Goal: Task Accomplishment & Management: Use online tool/utility

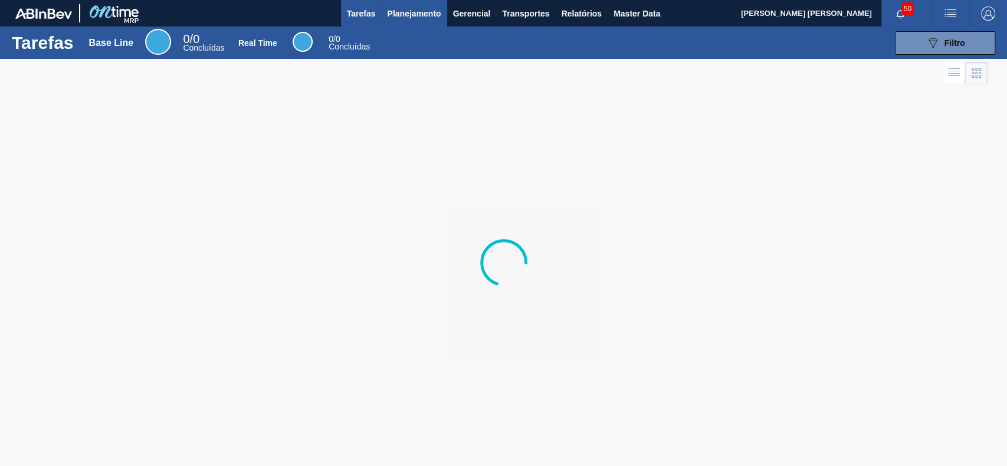
click at [414, 8] on span "Planejamento" at bounding box center [414, 13] width 54 height 14
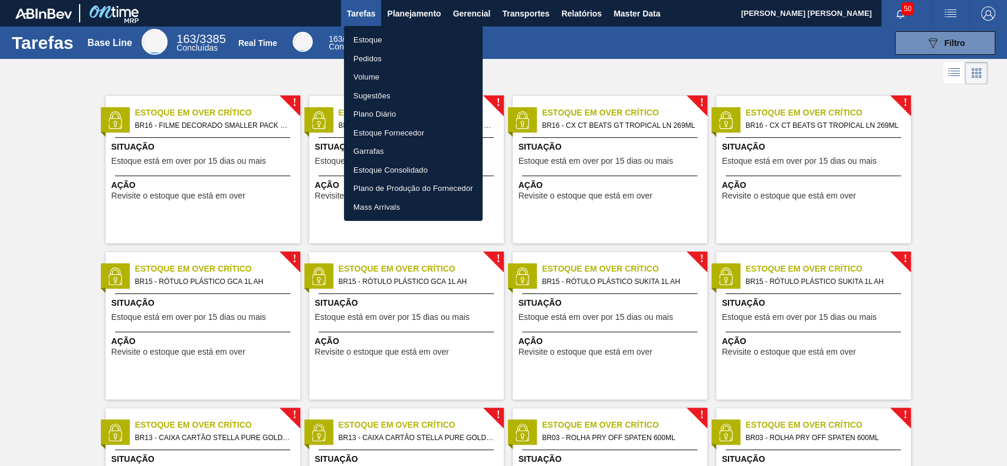
click at [377, 45] on li "Estoque" at bounding box center [413, 40] width 139 height 19
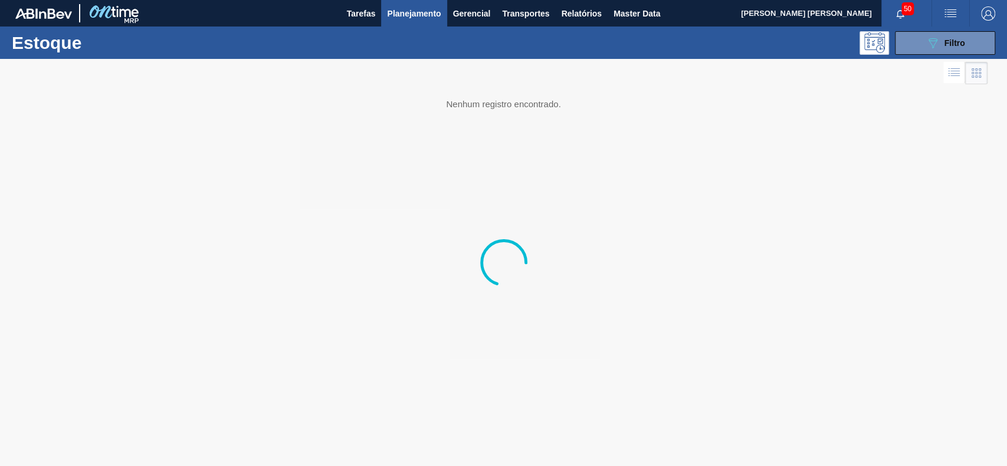
click at [932, 37] on icon "089F7B8B-B2A5-4AFE-B5C0-19BA573D28AC" at bounding box center [932, 43] width 14 height 14
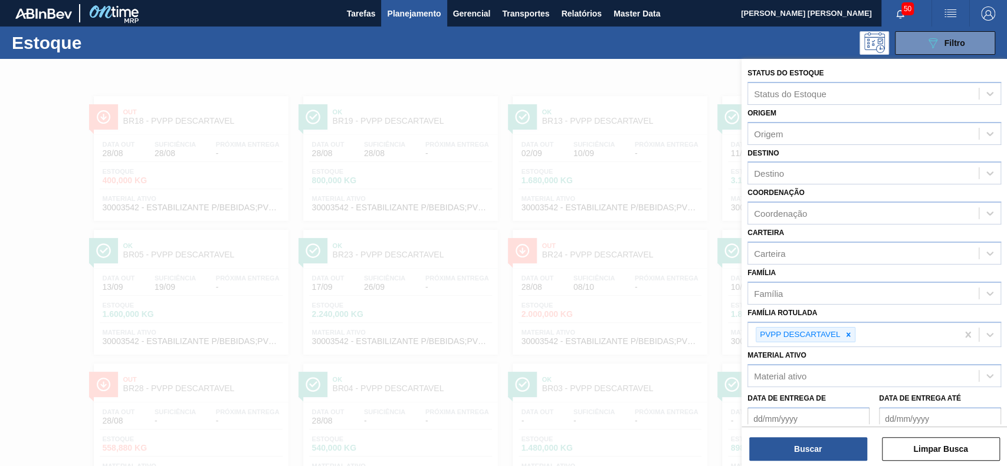
click at [849, 331] on icon at bounding box center [848, 335] width 8 height 8
paste Rotulada "LÚPULO AMARGOR ZEUS ISO T90"
type Rotulada "LÚPULO AMARGOR ZEUS ISO T90"
click at [800, 458] on button "Buscar" at bounding box center [808, 450] width 118 height 24
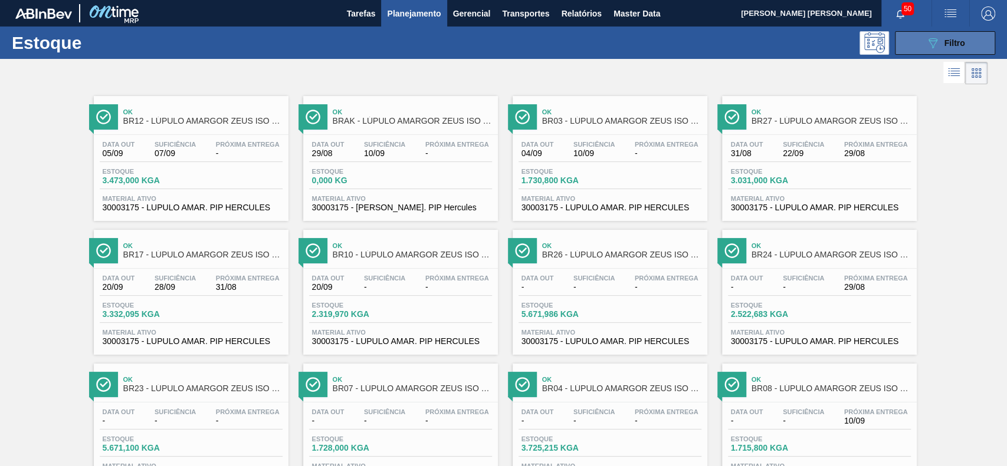
drag, startPoint x: 922, startPoint y: 56, endPoint x: 920, endPoint y: 48, distance: 7.9
click at [920, 54] on div "Estoque 089F7B8B-B2A5-4AFE-B5C0-19BA573D28AC Filtro" at bounding box center [503, 43] width 1007 height 32
click at [920, 47] on button "089F7B8B-B2A5-4AFE-B5C0-19BA573D28AC Filtro" at bounding box center [945, 43] width 100 height 24
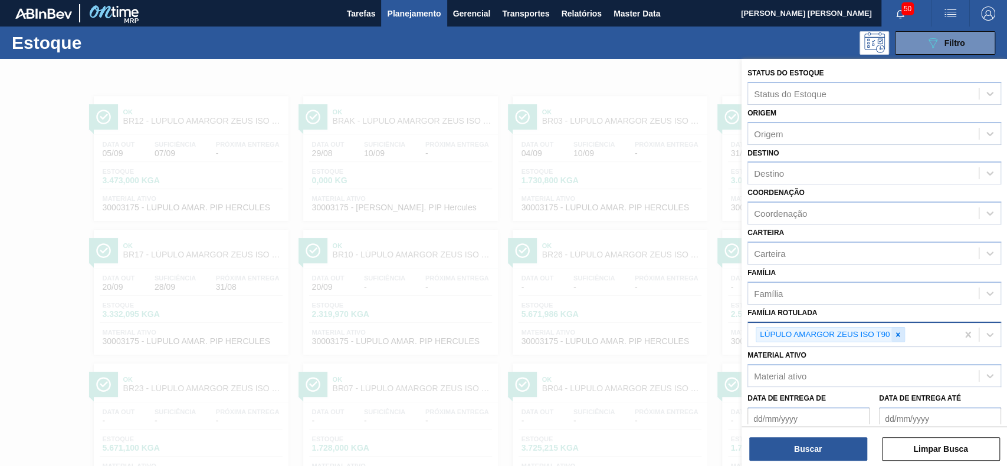
click at [891, 333] on div at bounding box center [897, 335] width 13 height 15
paste Rotulada "LÚPULO PHA TOPNOTE CASCADE"
type Rotulada "LÚPULO PHA TOPNOTE CASCADE"
click at [828, 450] on button "Buscar" at bounding box center [808, 450] width 118 height 24
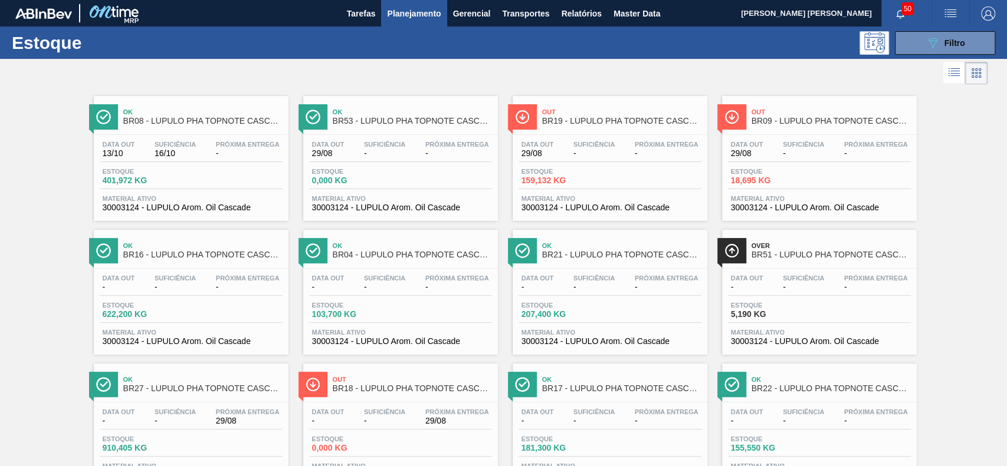
click at [918, 52] on button "089F7B8B-B2A5-4AFE-B5C0-19BA573D28AC Filtro" at bounding box center [945, 43] width 100 height 24
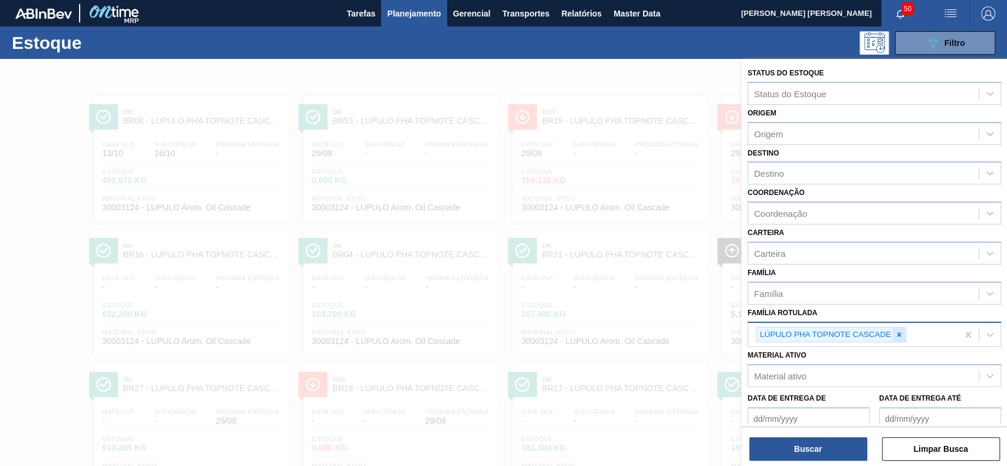
click at [900, 331] on icon at bounding box center [899, 335] width 8 height 8
paste Rotulada "LÚPULO AROMA HALLERTAU TRADITION T-90"
type Rotulada "LÚPULO AROMA HALLERTAU TRADITION T-90"
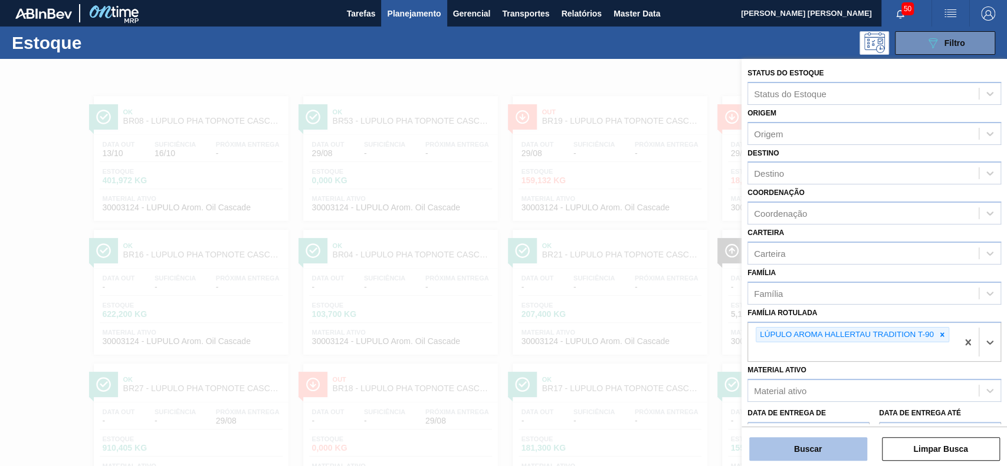
click at [809, 455] on button "Buscar" at bounding box center [808, 450] width 118 height 24
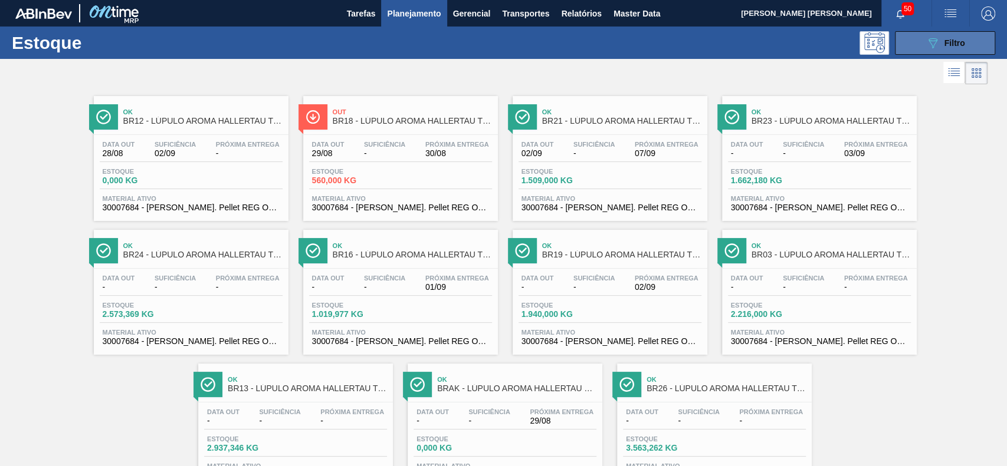
click at [910, 50] on button "089F7B8B-B2A5-4AFE-B5C0-19BA573D28AC Filtro" at bounding box center [945, 43] width 100 height 24
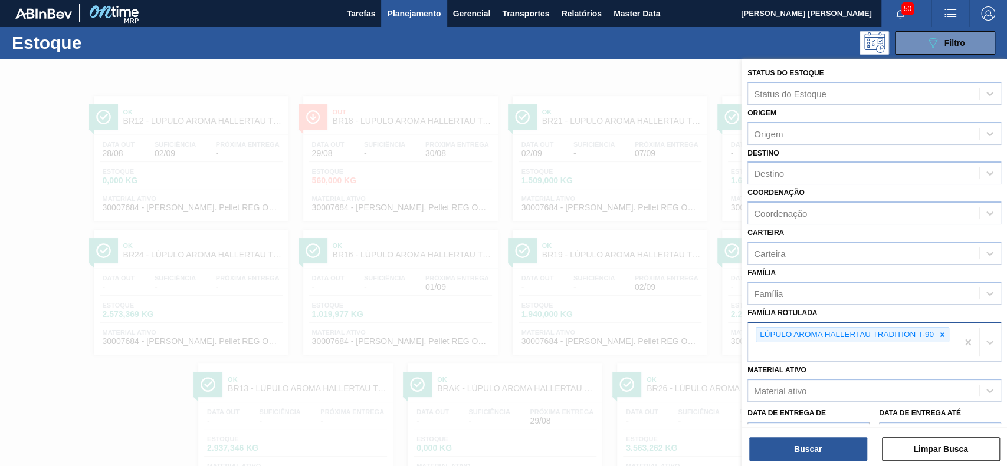
click at [939, 337] on div at bounding box center [941, 335] width 13 height 15
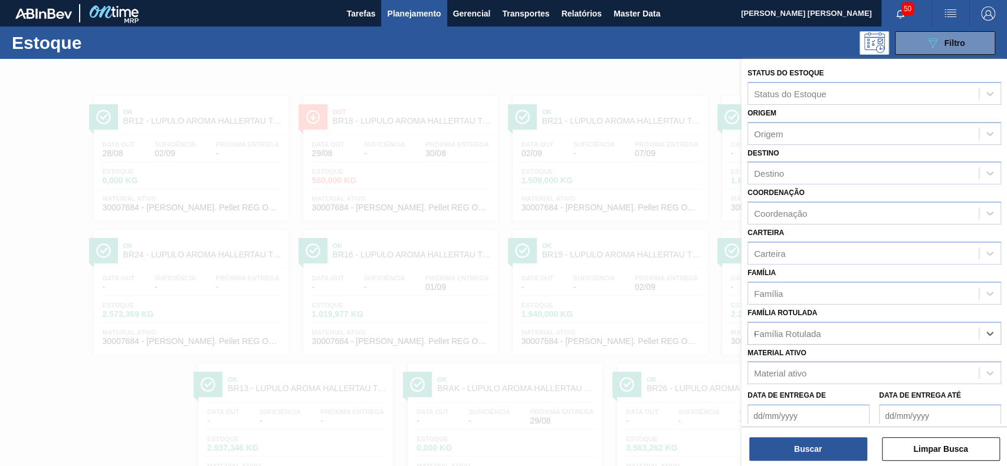
scroll to position [53, 0]
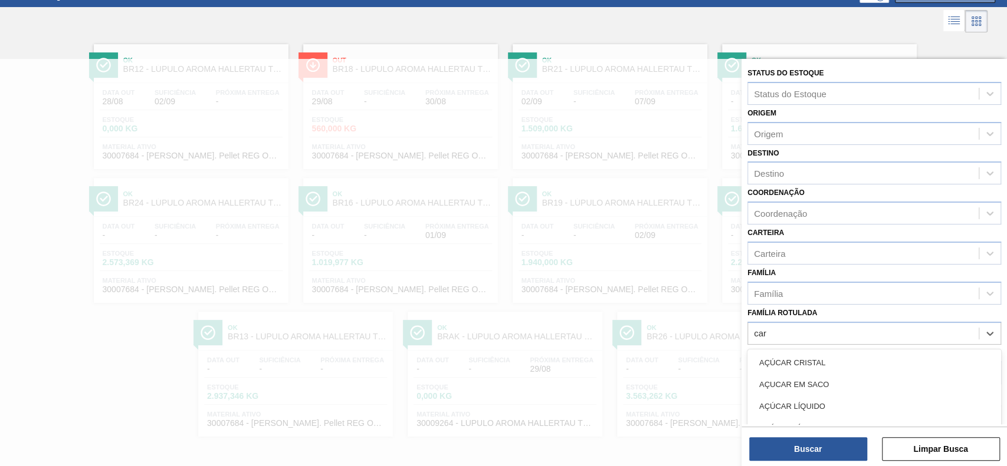
type Rotulada "carv"
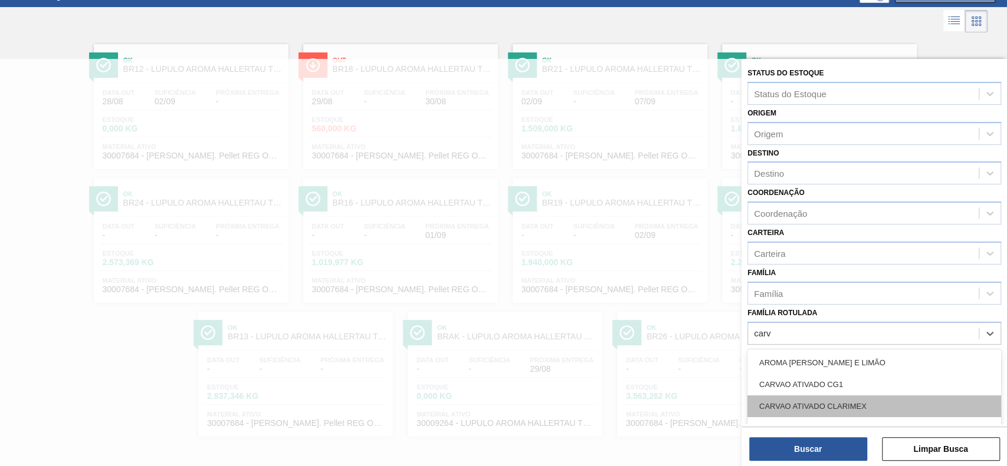
click at [865, 396] on div "CARVAO ATIVADO CLARIMEX" at bounding box center [874, 407] width 254 height 22
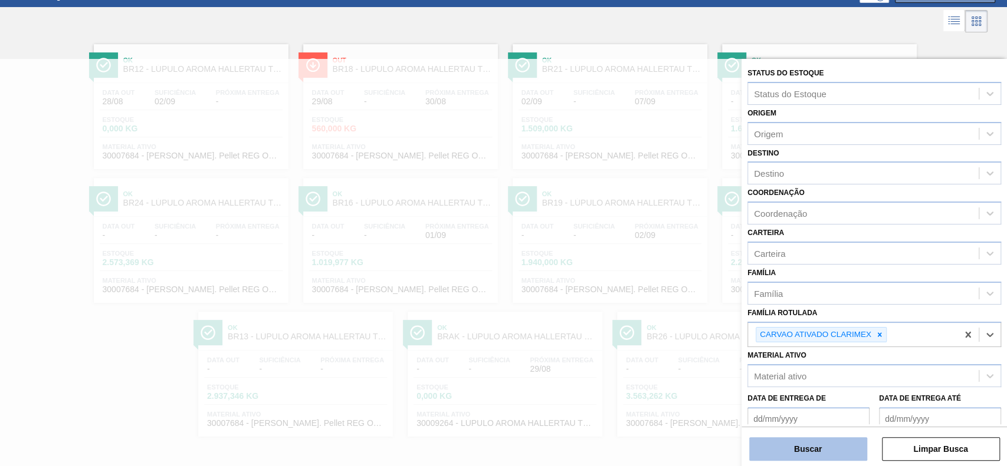
click at [813, 450] on button "Buscar" at bounding box center [808, 450] width 118 height 24
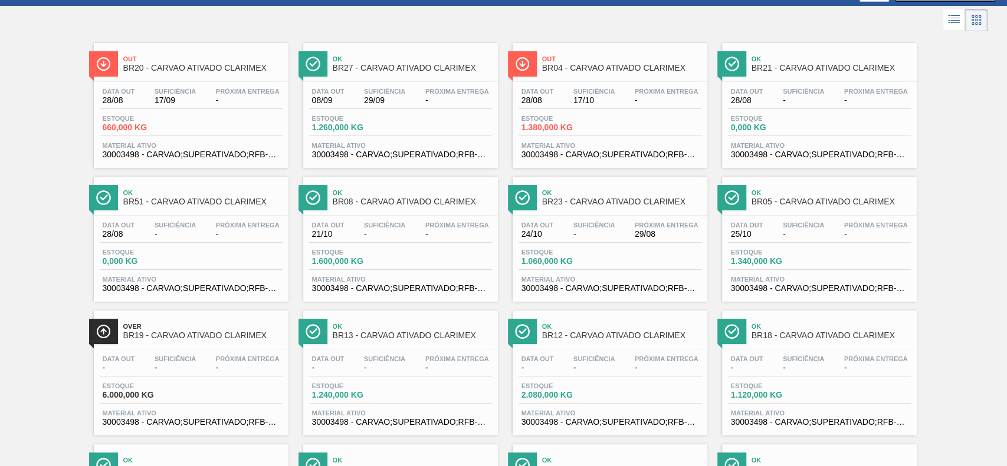
scroll to position [0, 0]
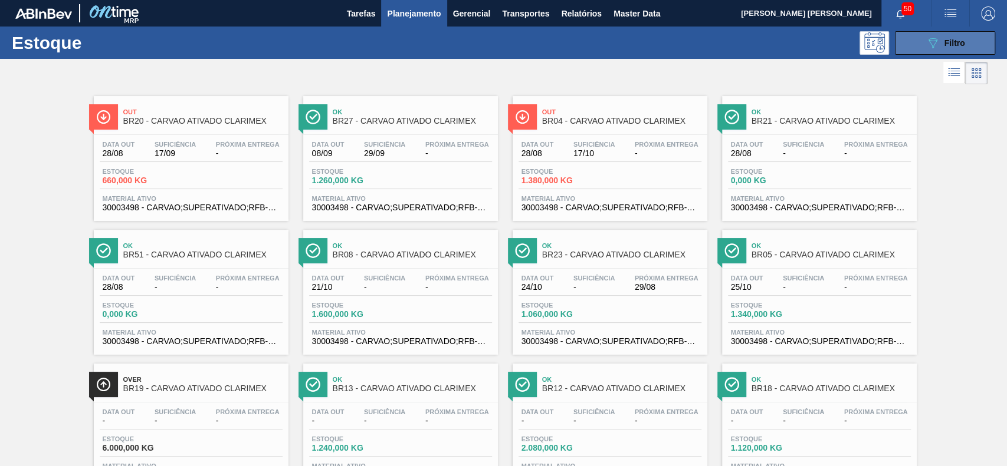
click at [909, 43] on button "089F7B8B-B2A5-4AFE-B5C0-19BA573D28AC Filtro" at bounding box center [945, 43] width 100 height 24
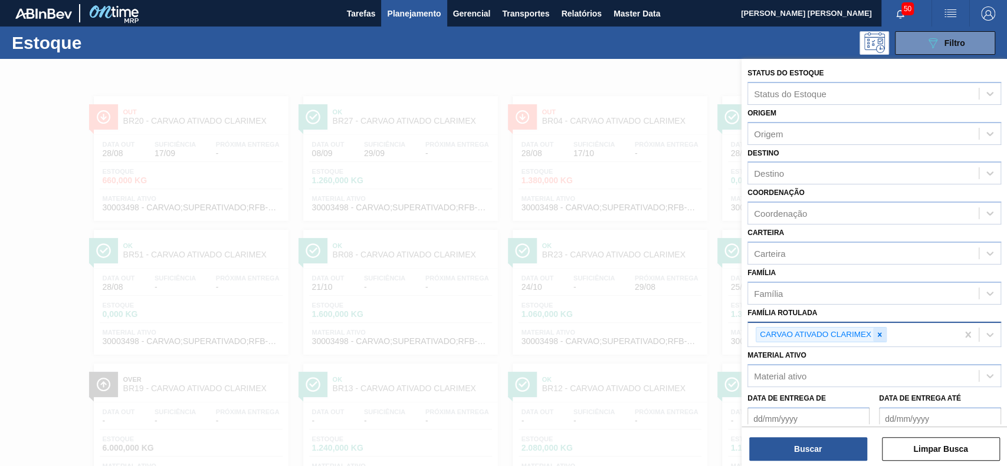
click at [880, 336] on icon at bounding box center [879, 335] width 4 height 4
click at [867, 373] on div "Material ativo" at bounding box center [863, 373] width 231 height 17
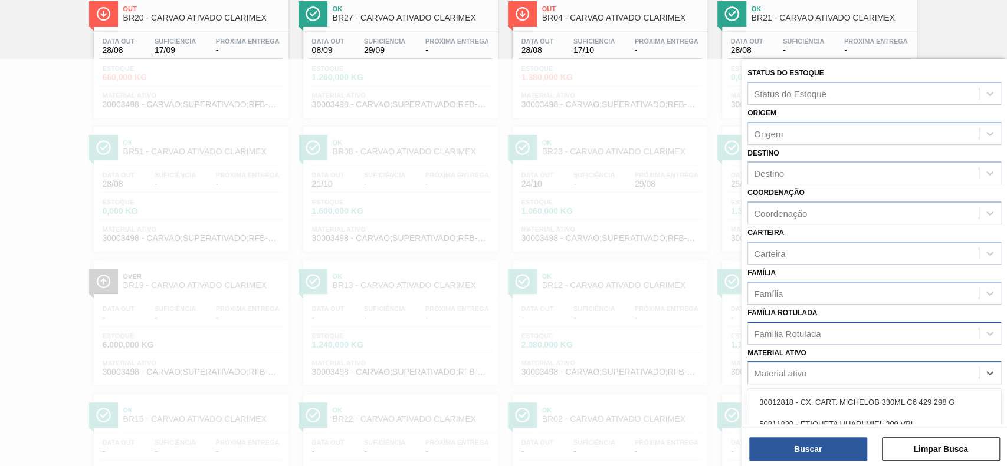
paste ativo "30003639"
type ativo "30003639"
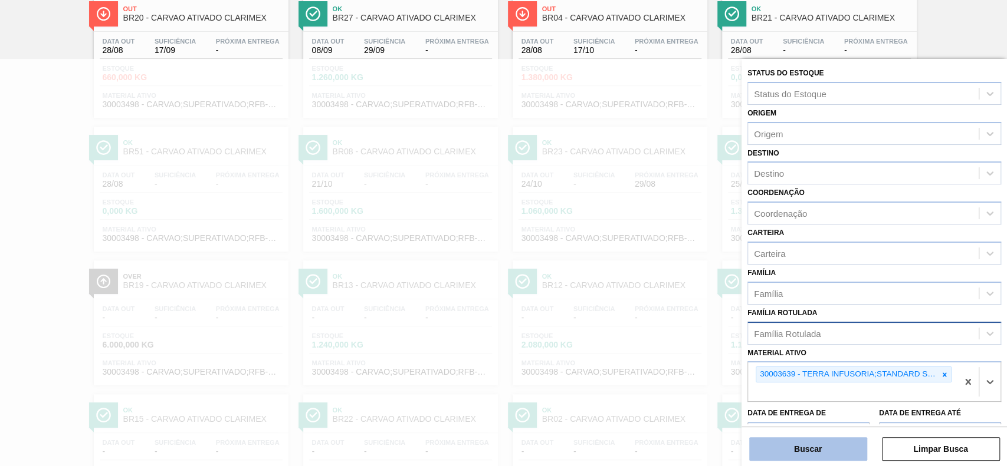
click at [841, 453] on button "Buscar" at bounding box center [808, 450] width 118 height 24
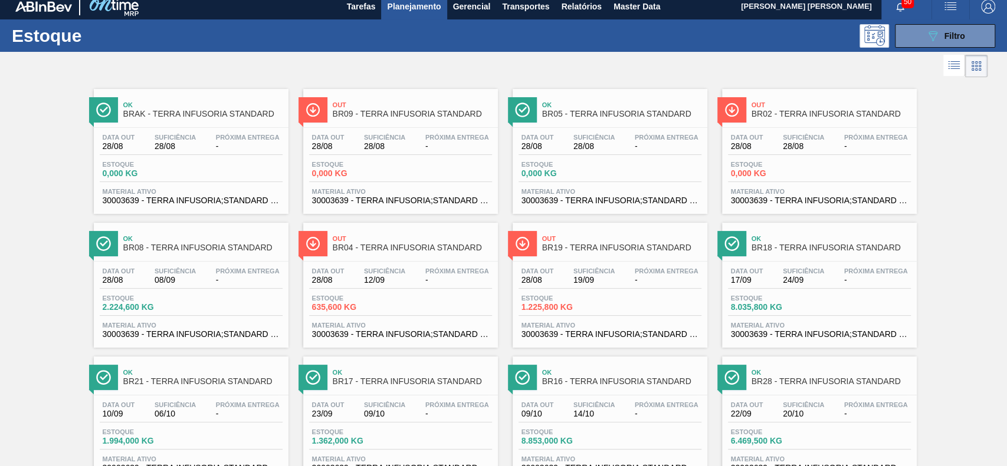
scroll to position [0, 0]
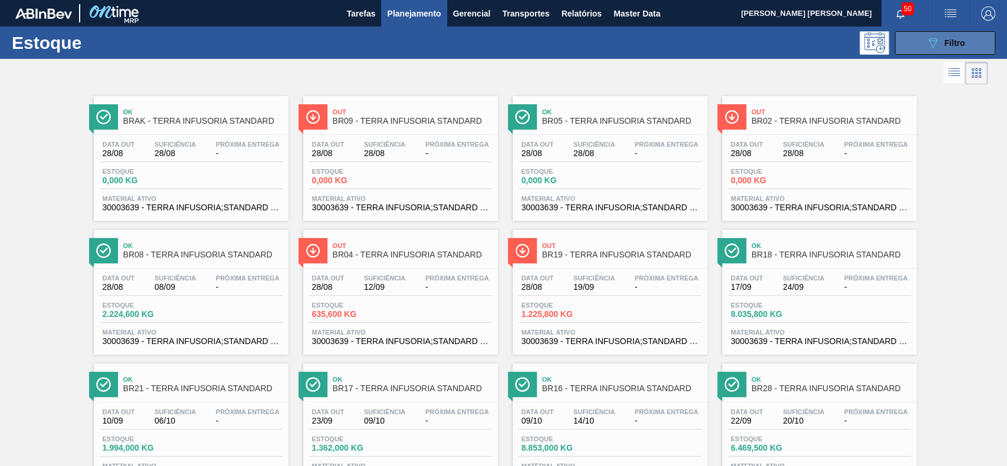
click at [933, 41] on icon "089F7B8B-B2A5-4AFE-B5C0-19BA573D28AC" at bounding box center [932, 43] width 14 height 14
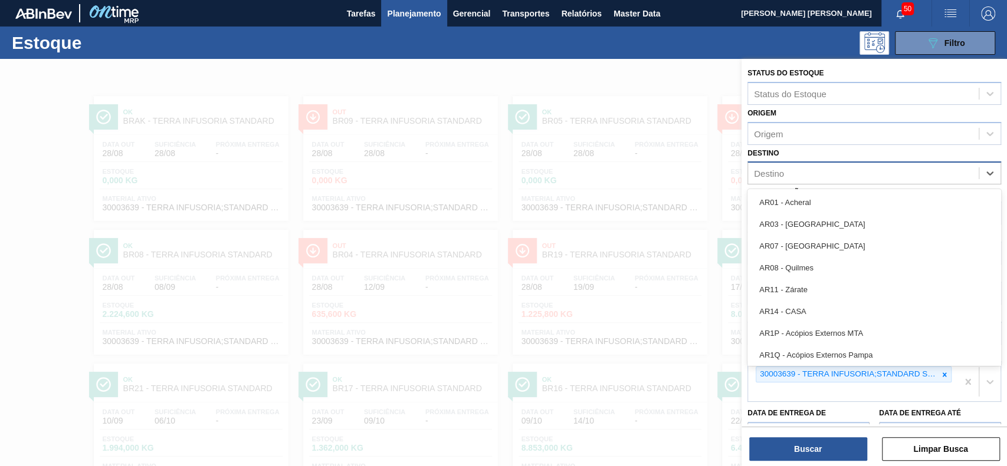
click at [825, 176] on div "Destino" at bounding box center [863, 173] width 231 height 17
type input "BR20"
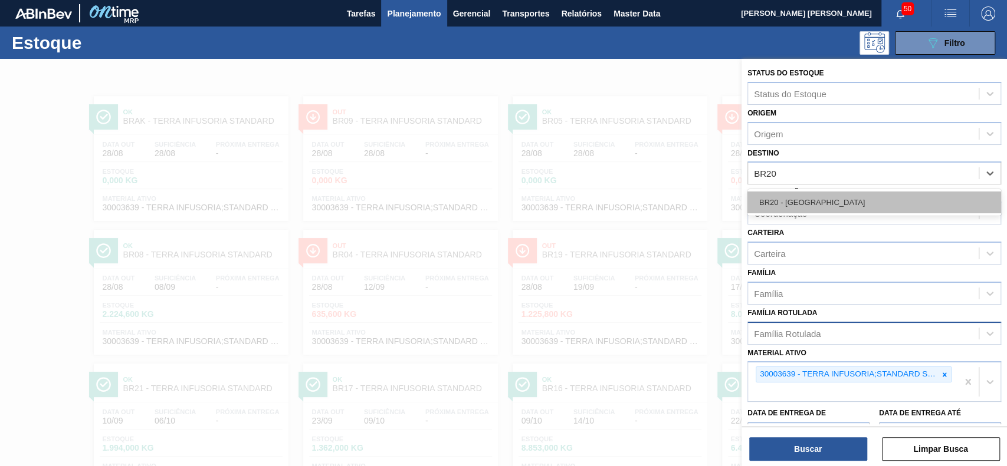
click at [821, 203] on div "BR20 - Sapucaia" at bounding box center [874, 203] width 254 height 22
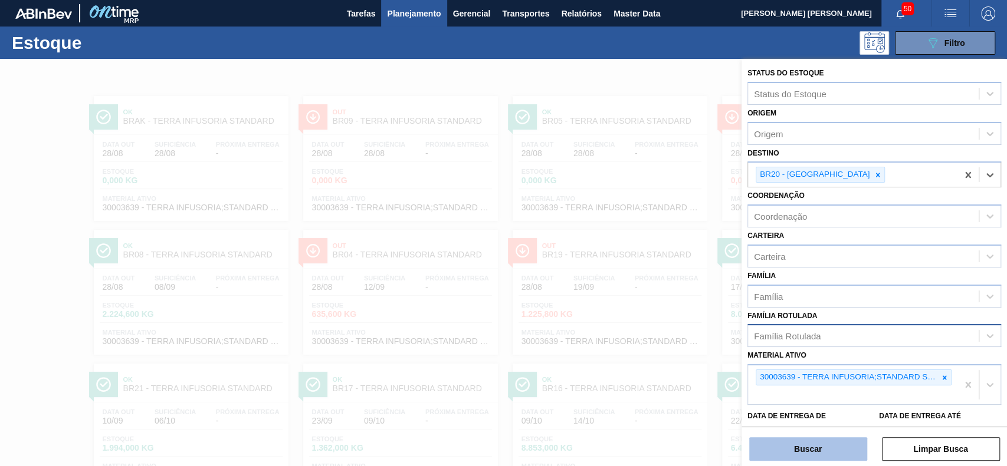
click at [836, 455] on button "Buscar" at bounding box center [808, 450] width 118 height 24
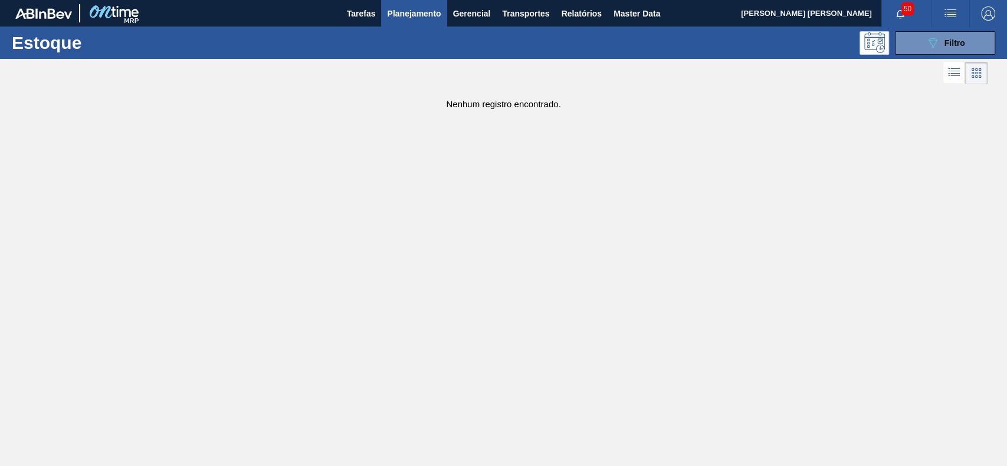
click at [801, 303] on main "Tarefas Planejamento Gerencial Transportes Relatórios Master Data GUSTAVO HENRI…" at bounding box center [503, 233] width 1007 height 466
click at [436, 14] on span "Planejamento" at bounding box center [414, 13] width 54 height 14
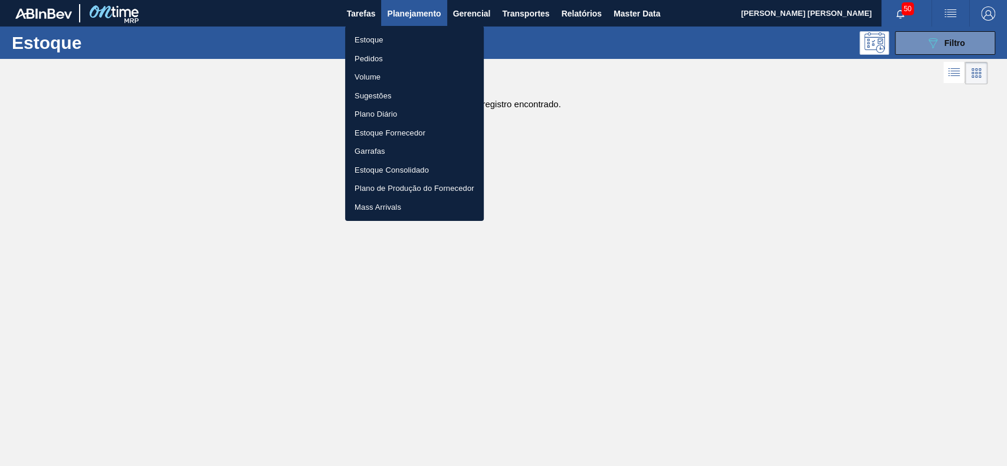
drag, startPoint x: 584, startPoint y: 90, endPoint x: 646, endPoint y: 91, distance: 61.9
click at [585, 90] on div at bounding box center [503, 233] width 1007 height 466
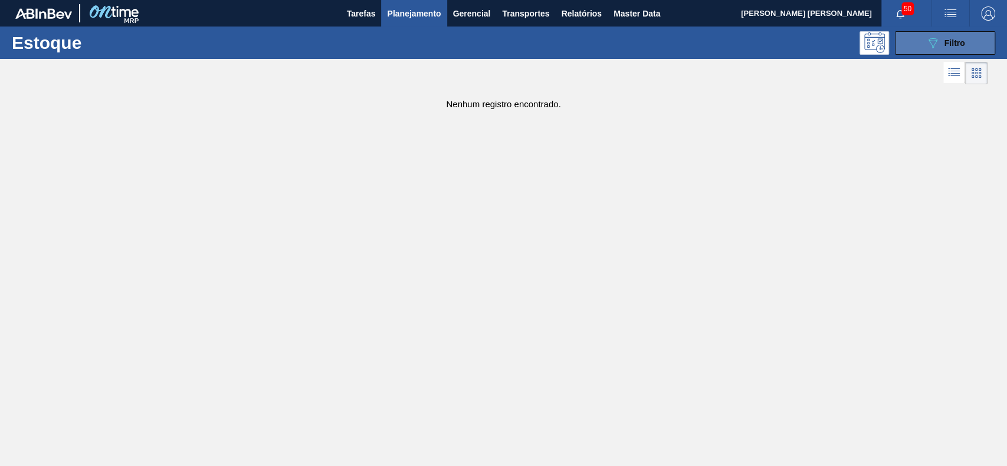
click at [954, 51] on button "089F7B8B-B2A5-4AFE-B5C0-19BA573D28AC Filtro" at bounding box center [945, 43] width 100 height 24
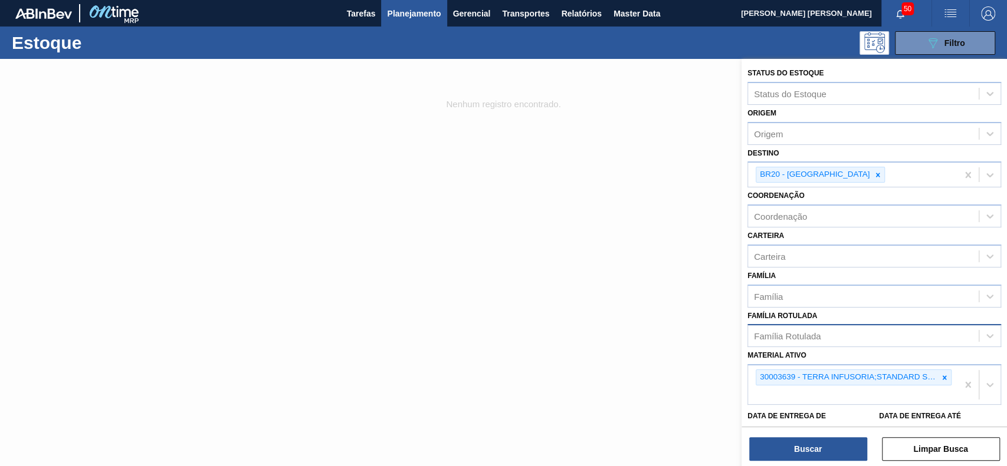
click at [695, 282] on div at bounding box center [503, 292] width 1007 height 466
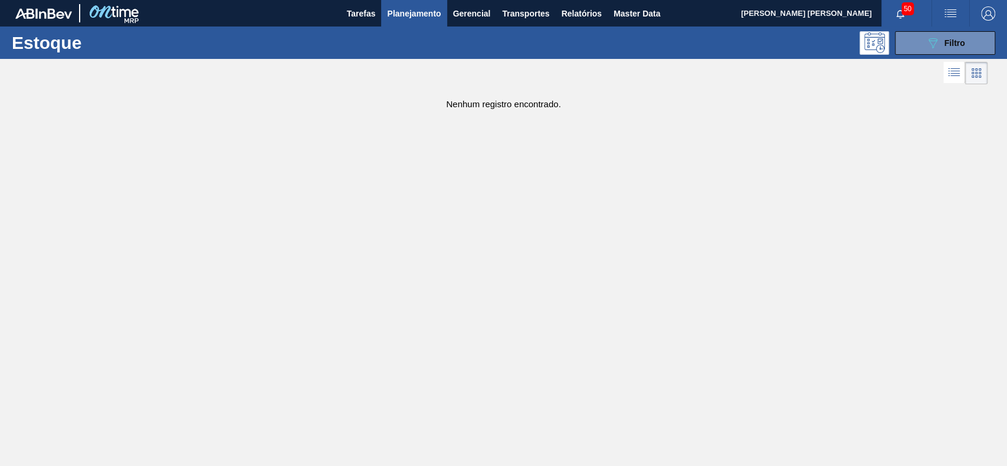
click at [412, 11] on span "Planejamento" at bounding box center [414, 13] width 54 height 14
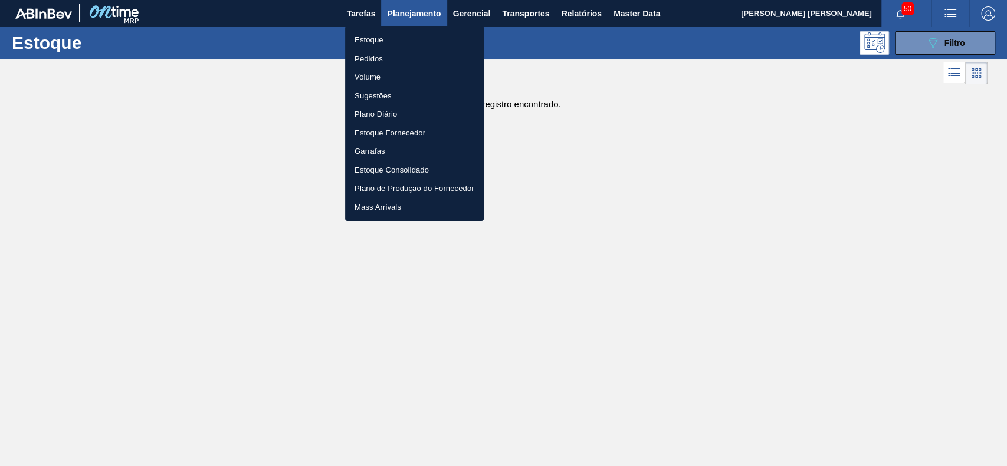
click at [923, 45] on div at bounding box center [503, 233] width 1007 height 466
click at [922, 44] on div "Estoque Pedidos Volume Sugestões Plano Diário Estoque Fornecedor Garrafas Estoq…" at bounding box center [503, 233] width 1007 height 466
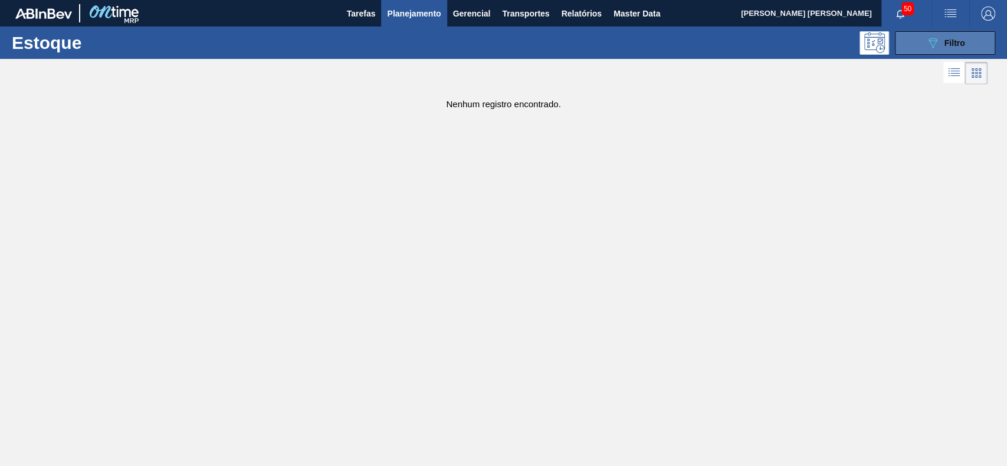
click at [923, 44] on button "089F7B8B-B2A5-4AFE-B5C0-19BA573D28AC Filtro" at bounding box center [945, 43] width 100 height 24
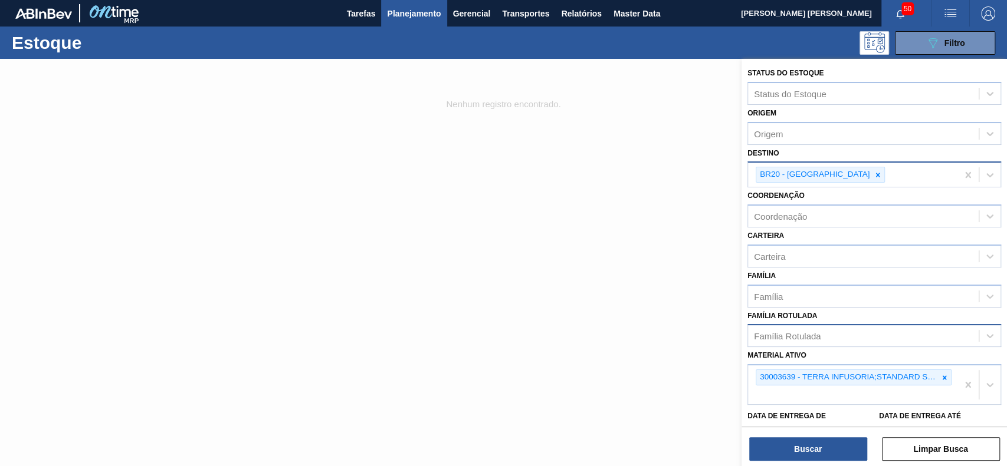
click at [871, 170] on div at bounding box center [877, 174] width 13 height 15
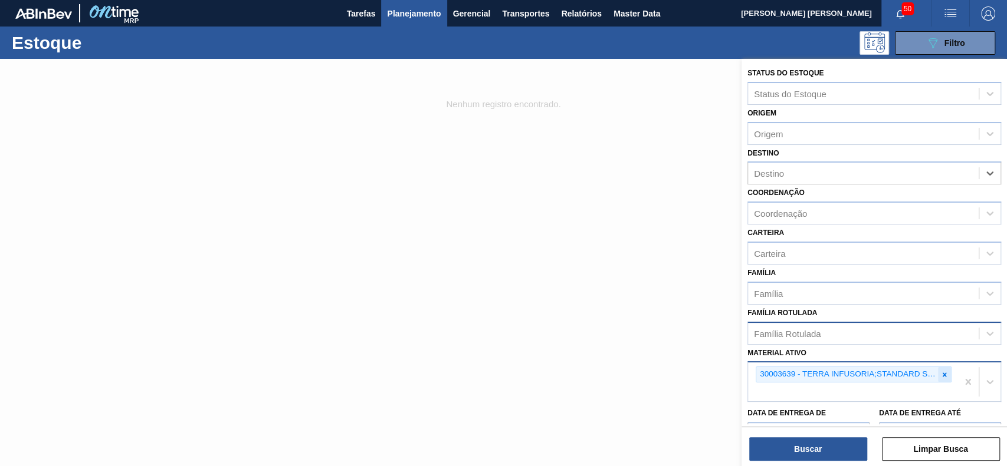
click at [942, 378] on div at bounding box center [944, 374] width 13 height 15
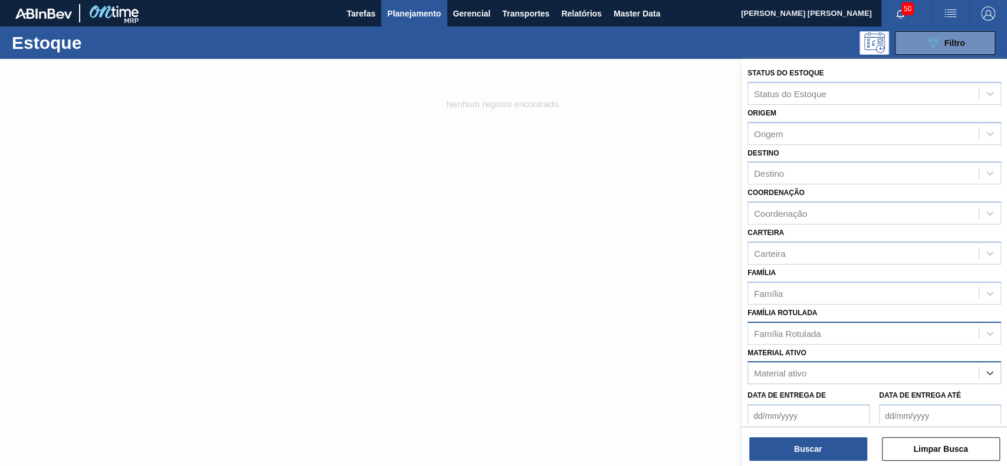
paste ativo "LÚPULO SAAZ US"
type ativo "LÚPULO SAAZ US"
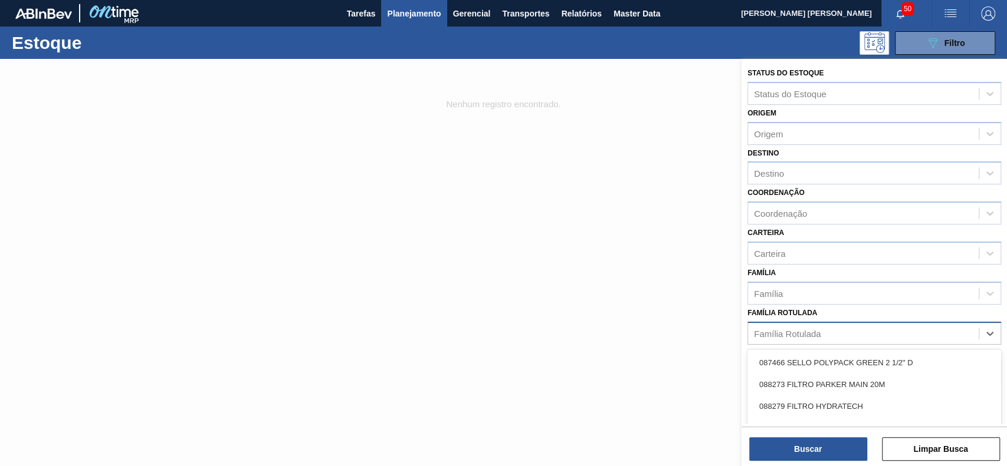
click at [903, 326] on div "Família Rotulada" at bounding box center [863, 333] width 231 height 17
paste Rotulada "LÚPULO SAAZ US"
type Rotulada "LÚPULO SAAZ US"
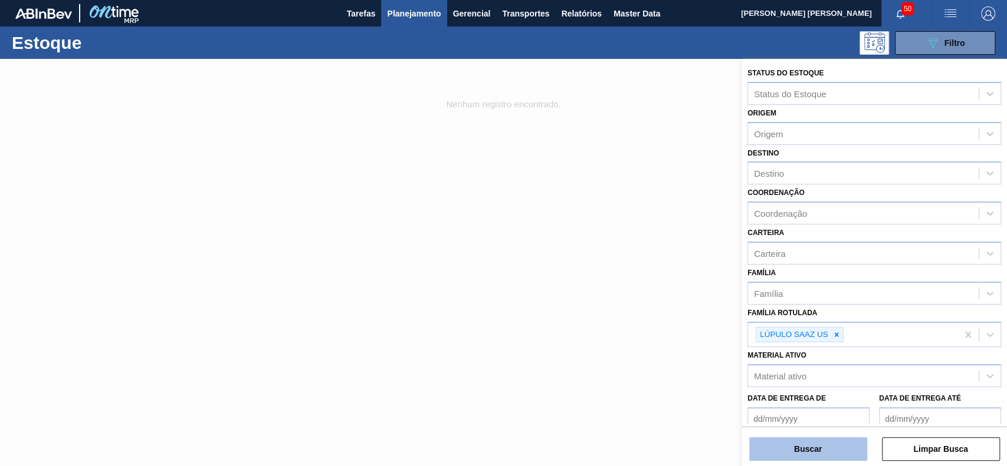
click at [821, 452] on button "Buscar" at bounding box center [808, 450] width 118 height 24
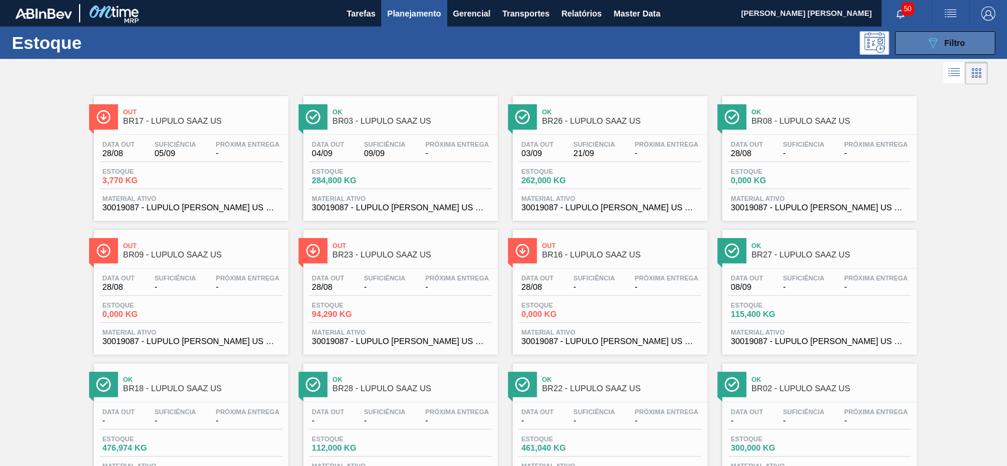
drag, startPoint x: 913, startPoint y: 37, endPoint x: 914, endPoint y: 50, distance: 13.0
click at [911, 37] on button "089F7B8B-B2A5-4AFE-B5C0-19BA573D28AC Filtro" at bounding box center [945, 43] width 100 height 24
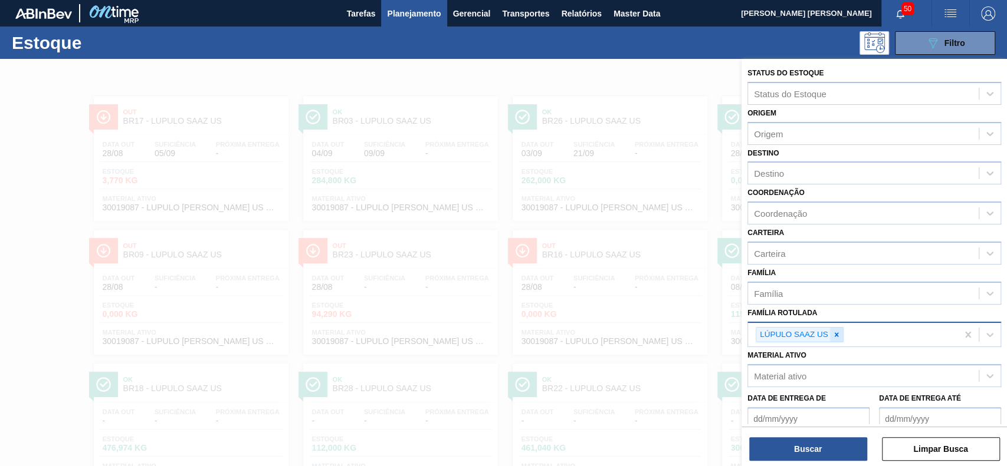
click at [836, 337] on icon at bounding box center [836, 335] width 8 height 8
paste Rotulada "LÚPULO PELLETS HERCULES"
type Rotulada "LÚPULO PELLETS HERCULES"
click at [784, 458] on button "Buscar" at bounding box center [808, 450] width 118 height 24
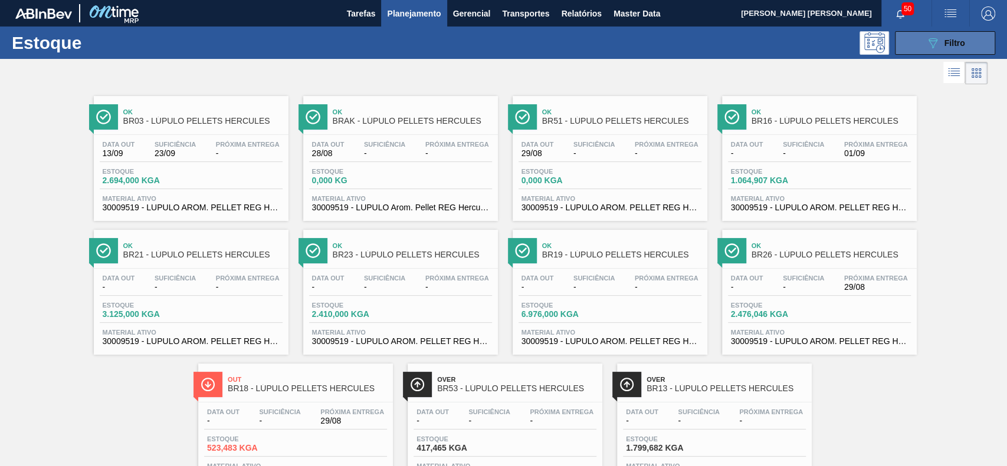
click at [925, 46] on icon "089F7B8B-B2A5-4AFE-B5C0-19BA573D28AC" at bounding box center [932, 43] width 14 height 14
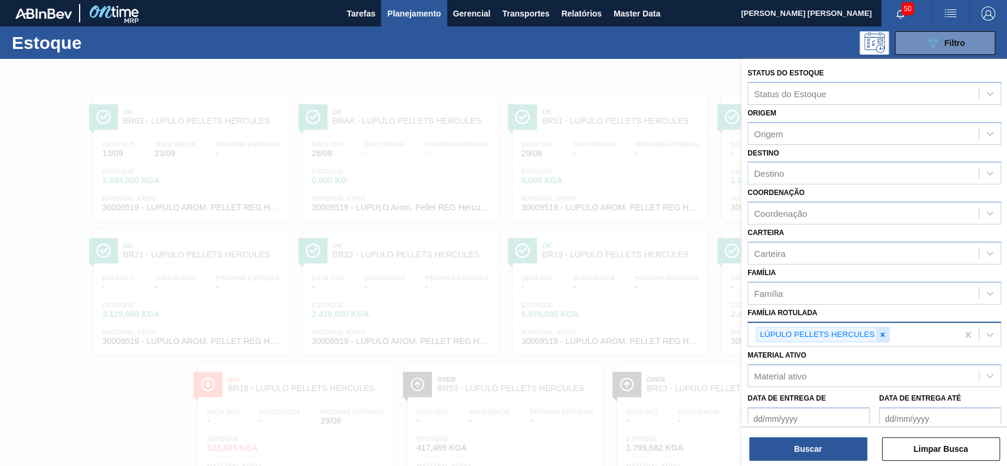
click at [880, 337] on div at bounding box center [882, 335] width 13 height 15
paste Rotulada "LUPULO REG Nugget"
type Rotulada "LUPULO REG Nugget"
click at [844, 442] on button "Buscar" at bounding box center [808, 450] width 118 height 24
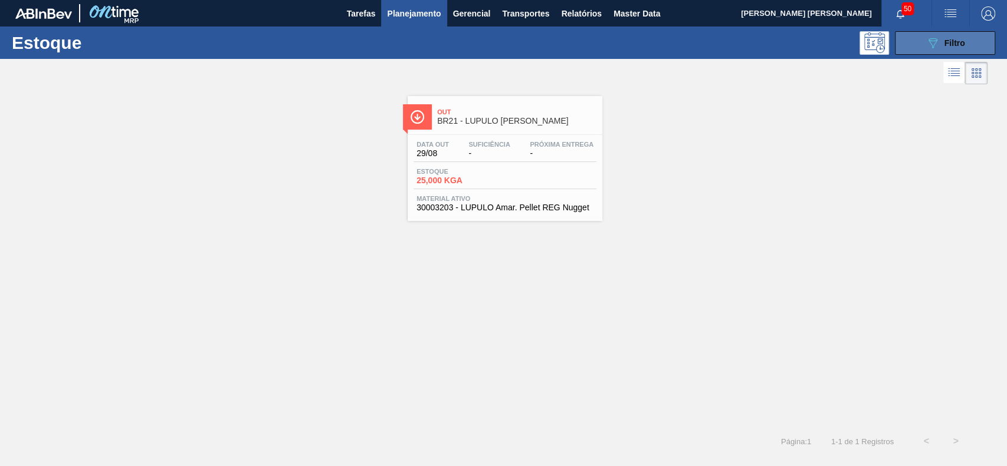
click at [913, 51] on button "089F7B8B-B2A5-4AFE-B5C0-19BA573D28AC Filtro" at bounding box center [945, 43] width 100 height 24
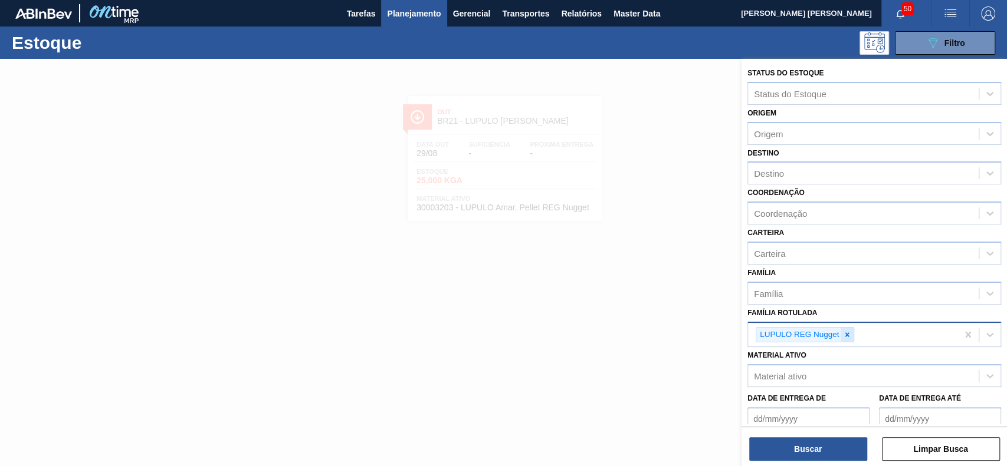
click at [849, 337] on icon at bounding box center [847, 335] width 8 height 8
paste Rotulada "LÚPULO SAAZ US"
type Rotulada "LÚPULO SAAZ US"
click at [788, 452] on button "Buscar" at bounding box center [808, 450] width 118 height 24
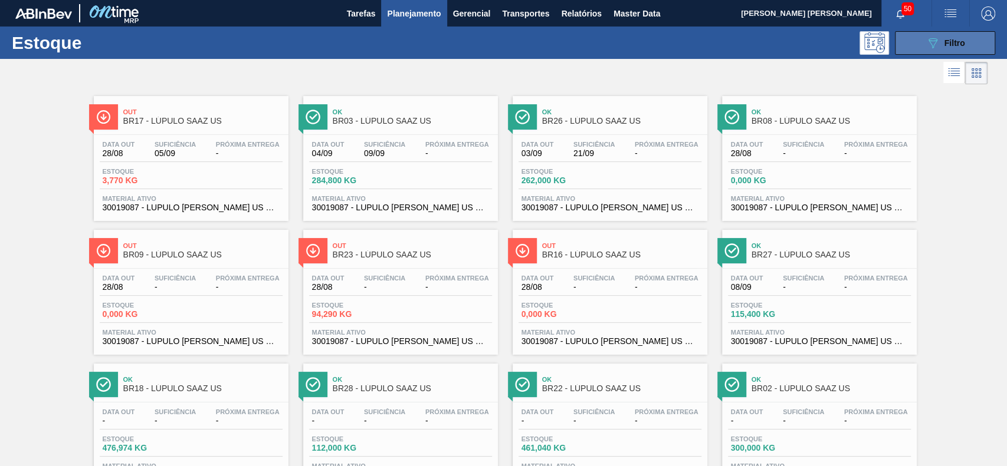
click at [929, 44] on icon at bounding box center [932, 43] width 9 height 10
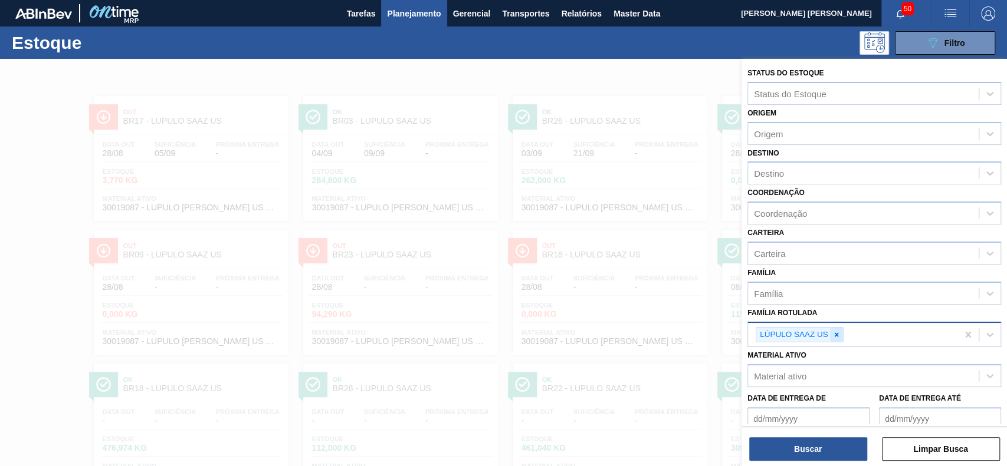
click at [836, 335] on icon at bounding box center [836, 335] width 8 height 8
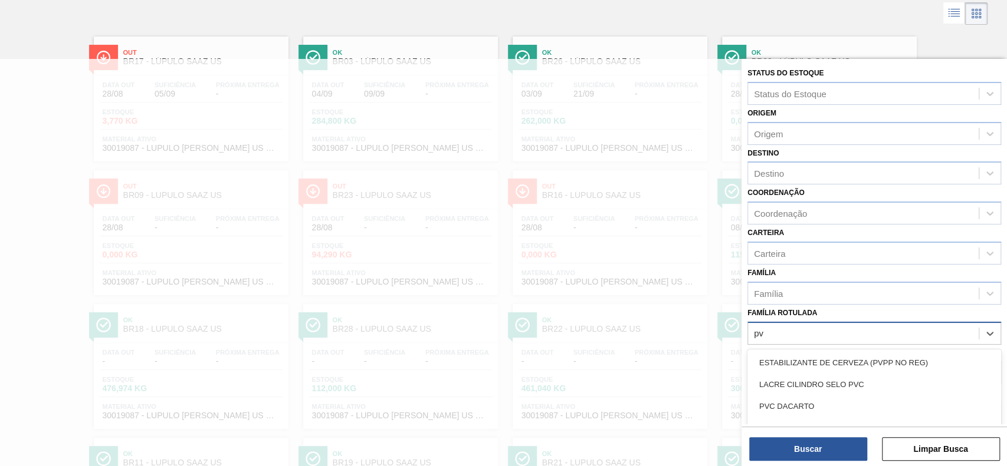
scroll to position [63, 0]
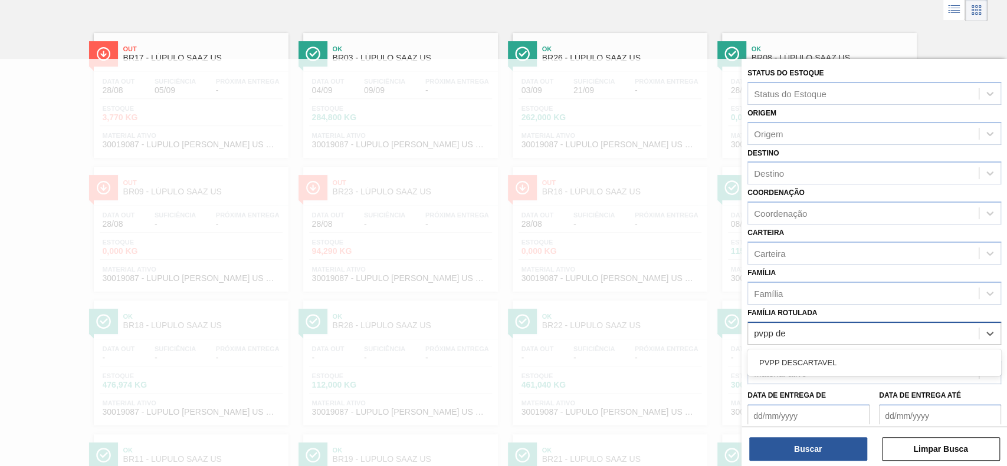
type Rotulada "pvpp des"
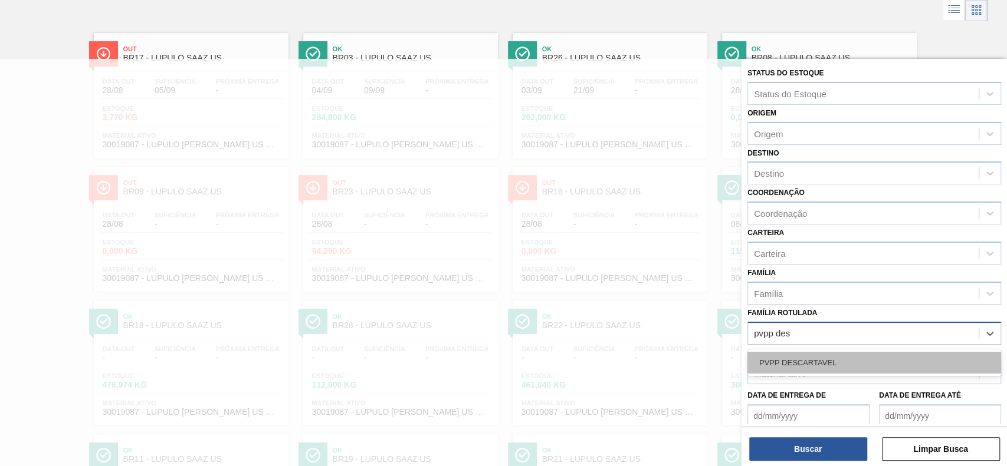
click at [818, 366] on div "PVPP DESCARTAVEL" at bounding box center [874, 363] width 254 height 22
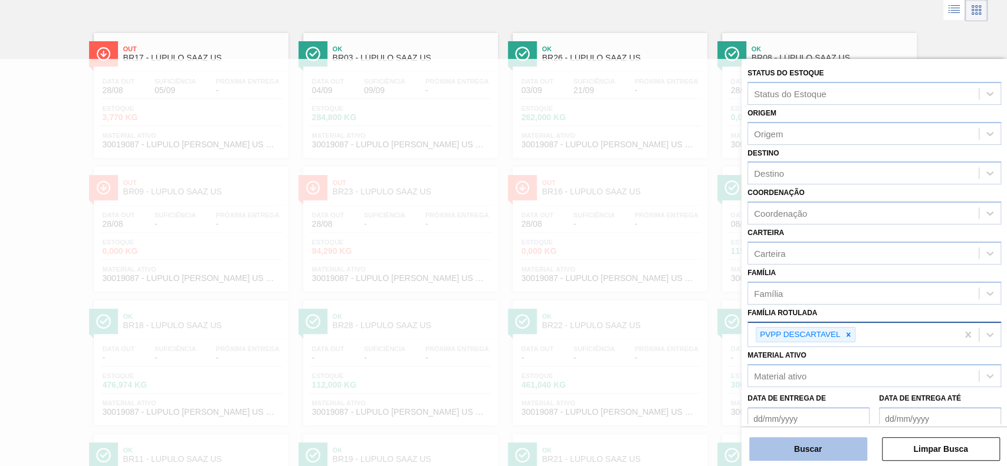
click at [828, 453] on button "Buscar" at bounding box center [808, 450] width 118 height 24
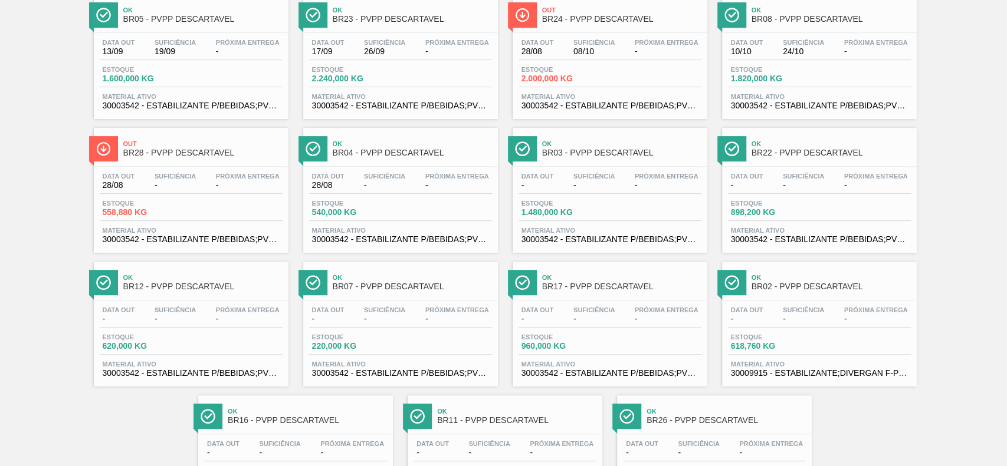
scroll to position [0, 0]
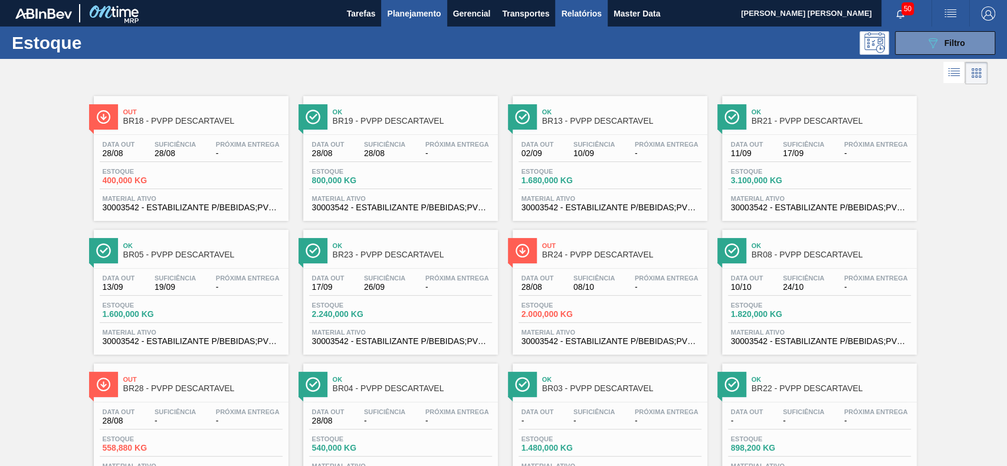
click at [568, 17] on span "Relatórios" at bounding box center [581, 13] width 40 height 14
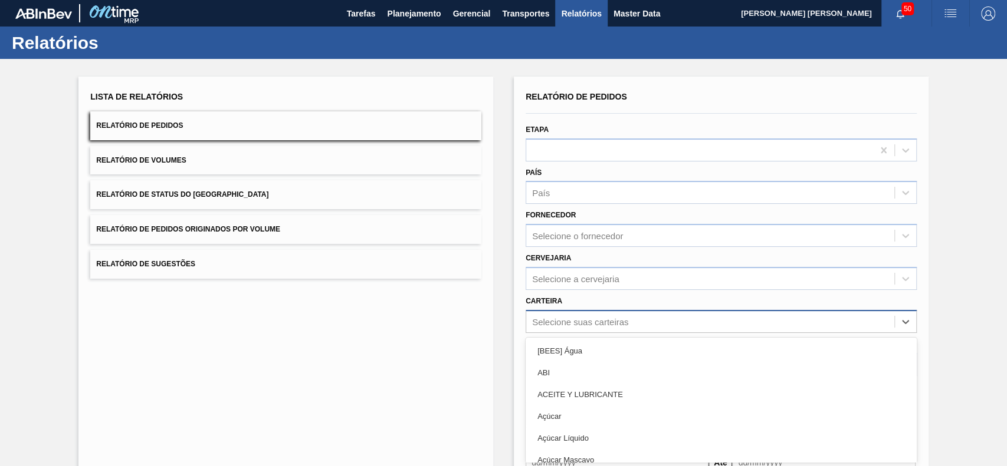
click at [590, 320] on div "option [BEES] Água focused, 1 of 101. 101 results available. Use Up and Down to…" at bounding box center [720, 321] width 391 height 23
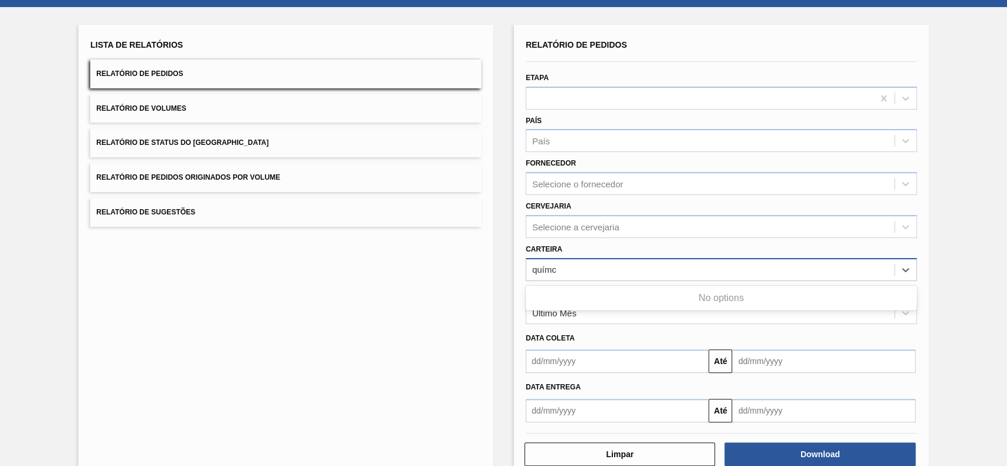
type input "quím"
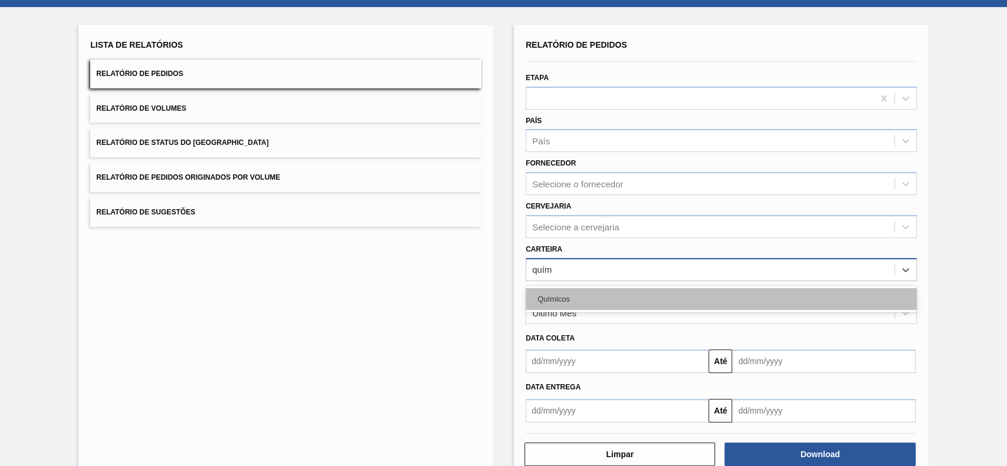
click at [607, 300] on div "Químicos" at bounding box center [720, 299] width 391 height 22
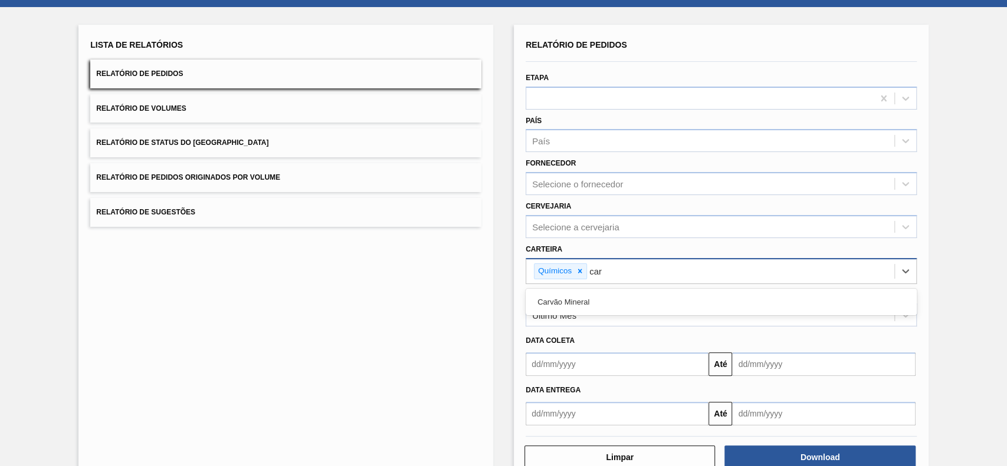
type input "carv"
click at [607, 300] on div "Carvão Mineral" at bounding box center [720, 302] width 391 height 22
click at [610, 304] on div "Último Mês" at bounding box center [720, 315] width 391 height 23
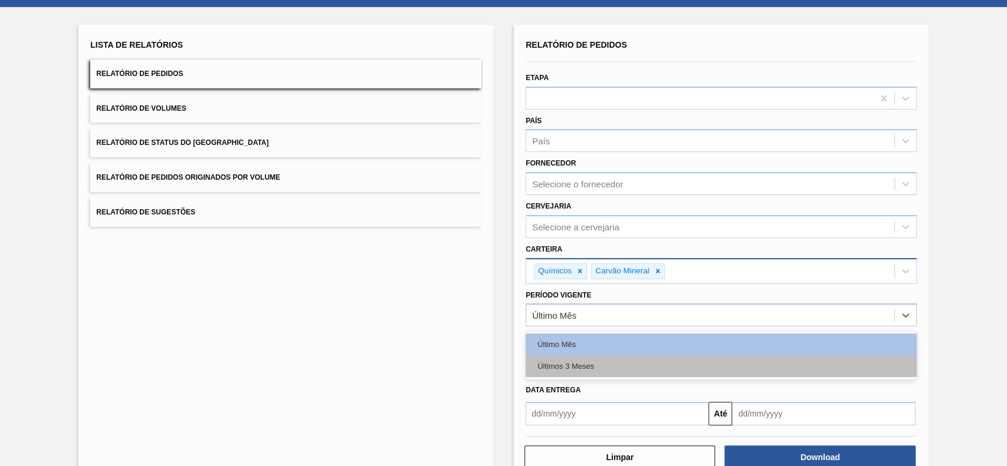
click at [597, 370] on div "Últimos 3 Meses" at bounding box center [720, 367] width 391 height 22
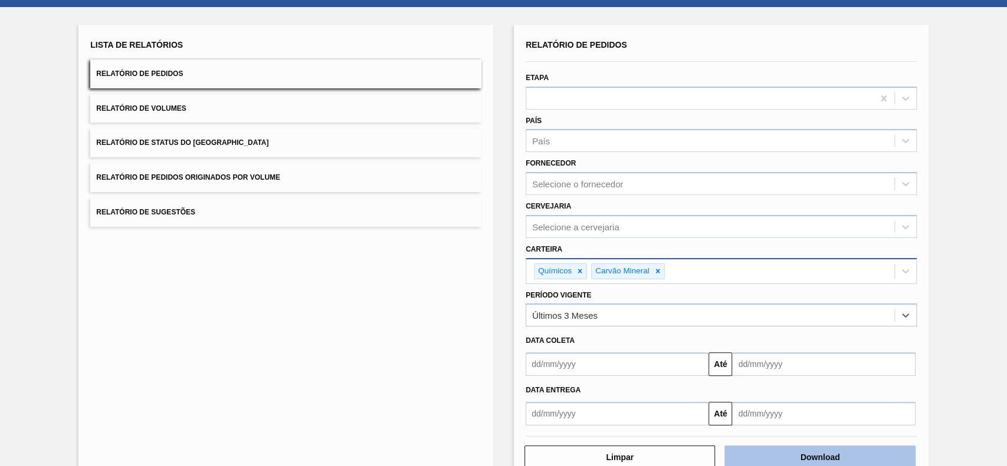
click at [795, 451] on button "Download" at bounding box center [819, 458] width 190 height 24
click at [303, 144] on button "Relatório de Status do Estoque" at bounding box center [285, 143] width 391 height 29
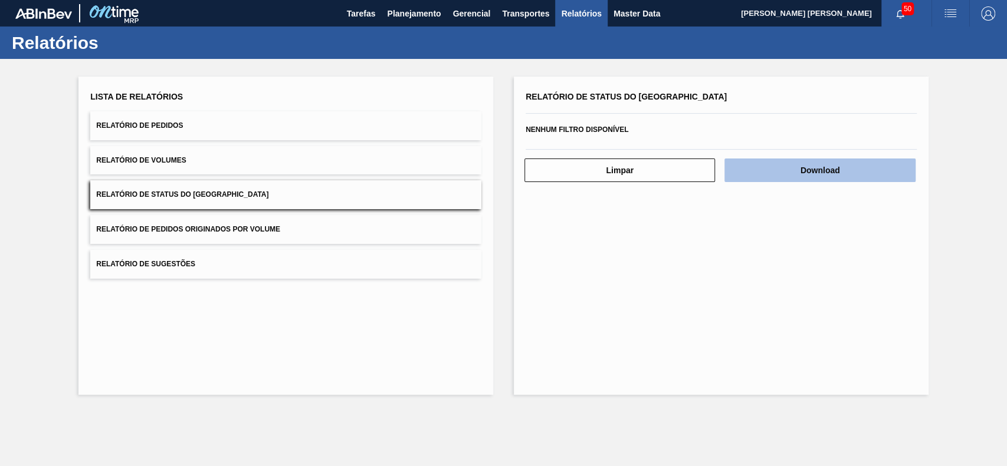
click at [780, 176] on button "Download" at bounding box center [819, 171] width 190 height 24
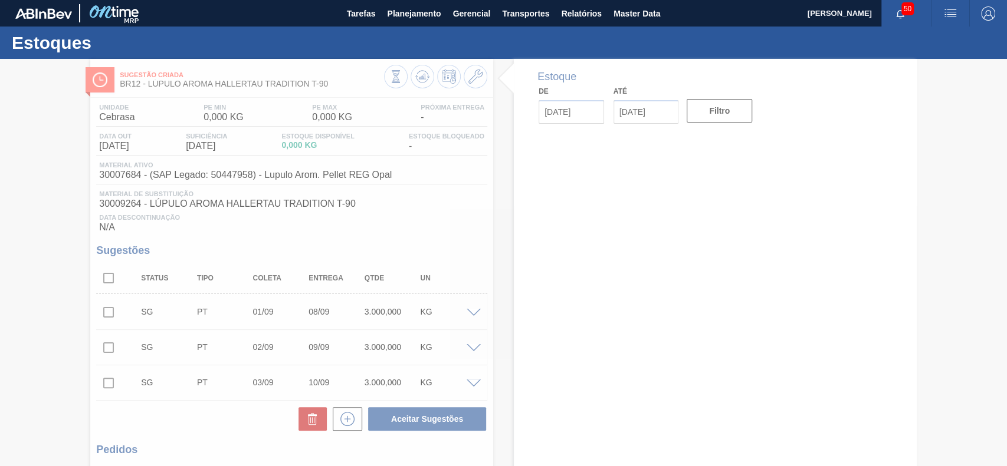
type input "[DATE]"
type input "12/09/2025"
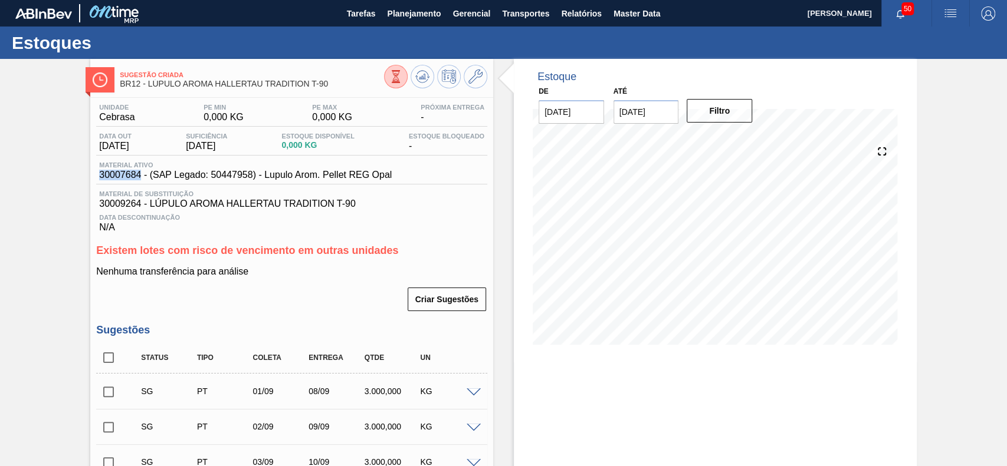
drag, startPoint x: 139, startPoint y: 178, endPoint x: 80, endPoint y: 183, distance: 58.6
click at [80, 183] on div "Sugestão Criada BR12 - LÚPULO AROMA HALLERTAU TRADITION T-90 Unidade Cebrasa PE…" at bounding box center [503, 360] width 1007 height 603
copy span "30007684"
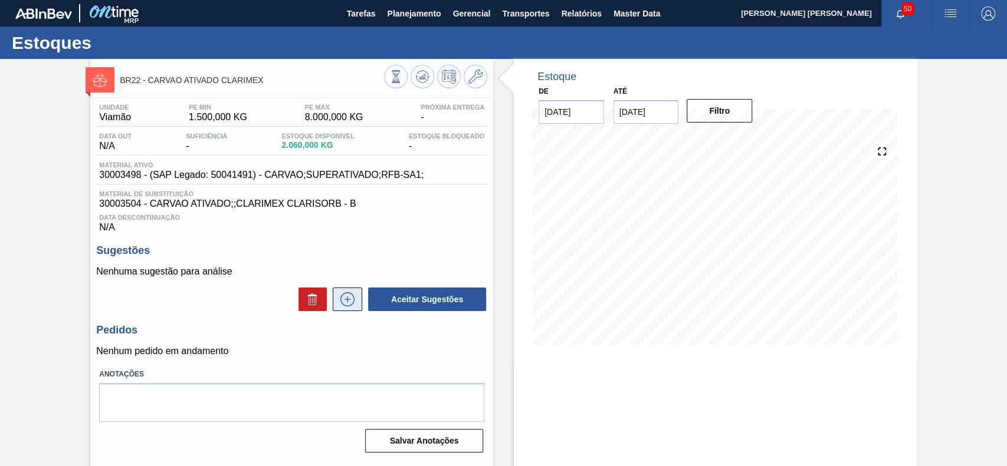
click at [353, 298] on icon at bounding box center [347, 299] width 19 height 14
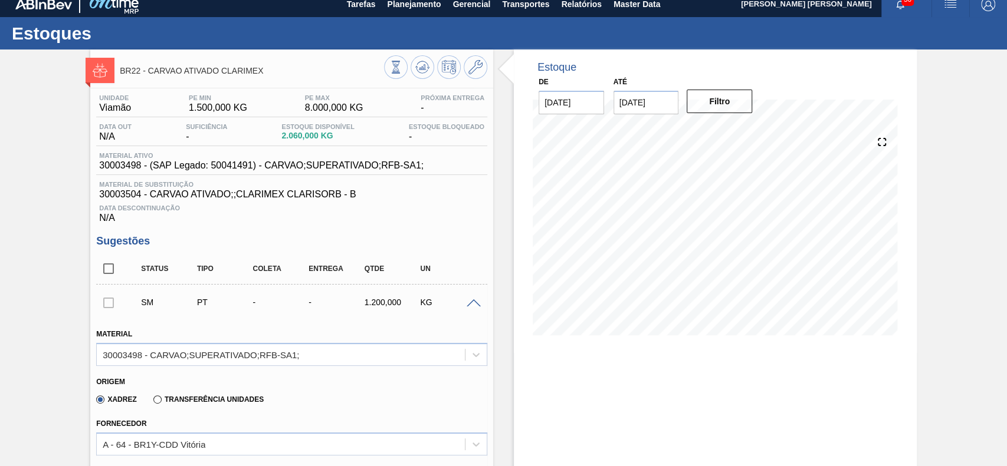
scroll to position [157, 0]
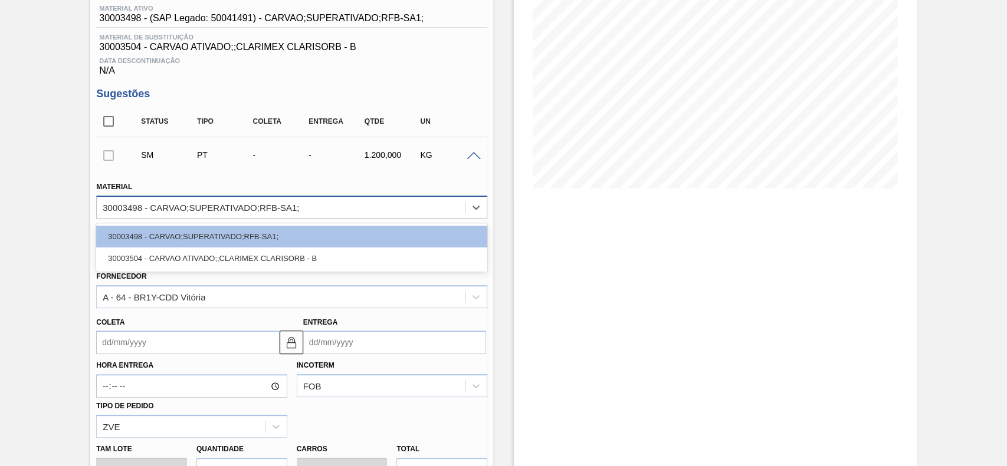
click at [306, 216] on div "30003498 - CARVAO;SUPERATIVADO;RFB-SA1;" at bounding box center [281, 207] width 368 height 17
click at [304, 211] on div "30003498 - CARVAO;SUPERATIVADO;RFB-SA1;" at bounding box center [281, 207] width 368 height 17
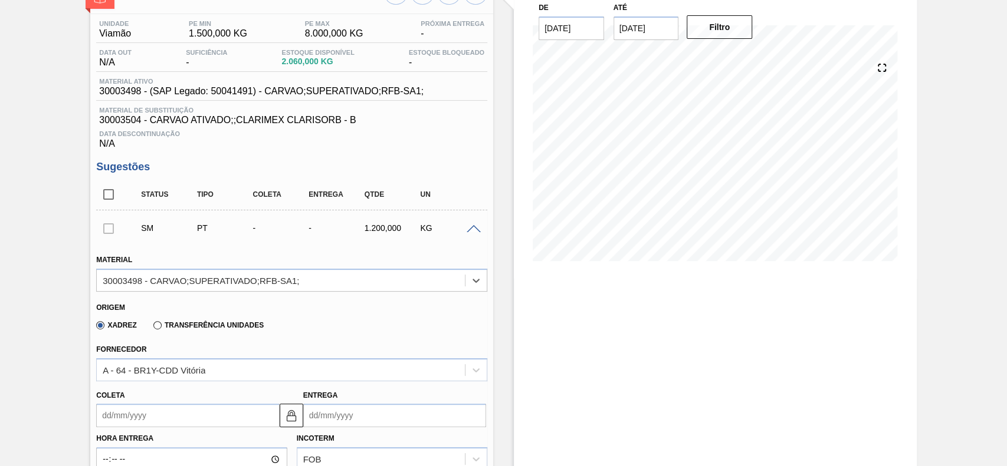
scroll to position [0, 0]
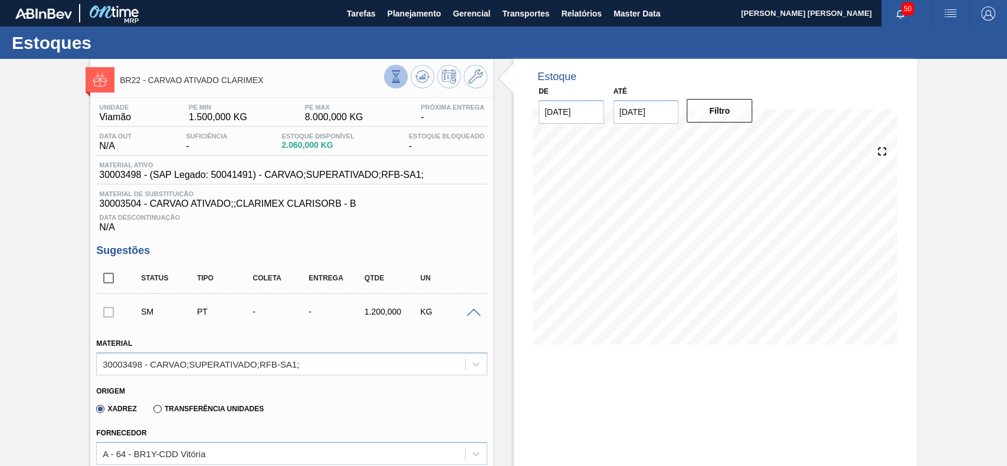
click at [401, 77] on button at bounding box center [396, 77] width 24 height 24
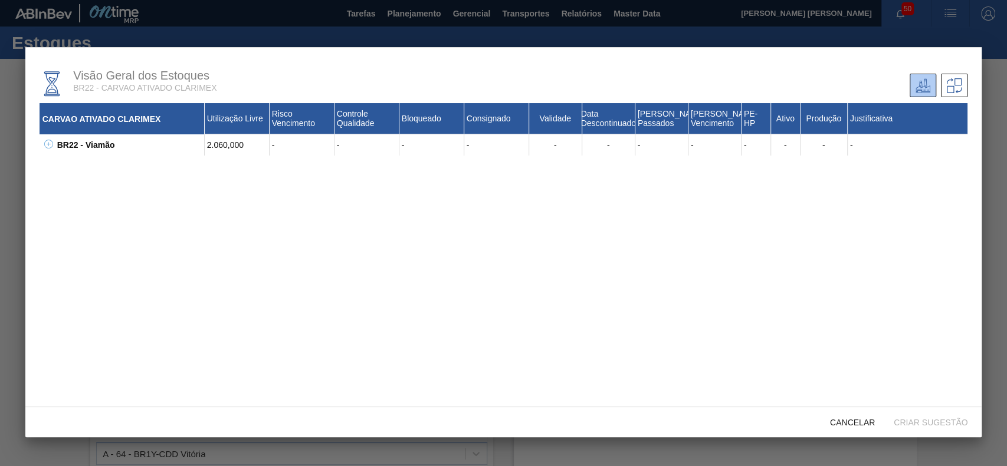
click at [50, 142] on icon at bounding box center [48, 144] width 9 height 9
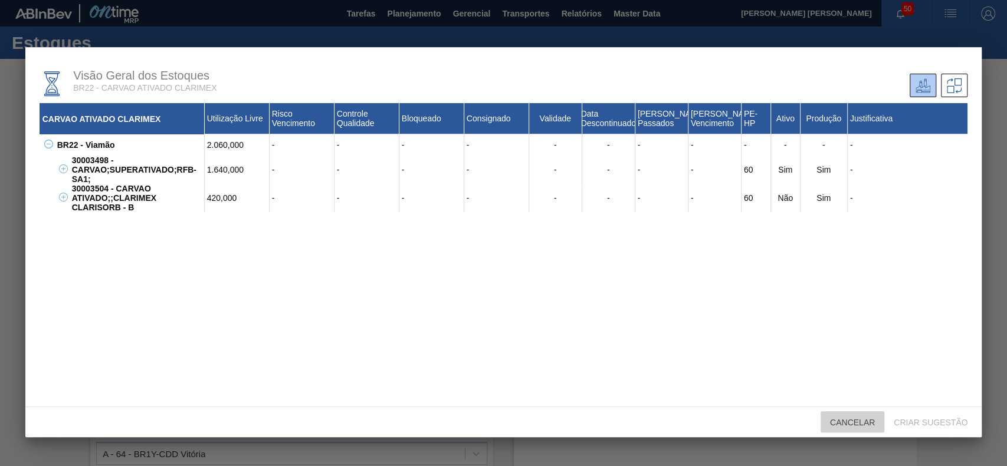
click at [857, 420] on span "Cancelar" at bounding box center [852, 422] width 64 height 9
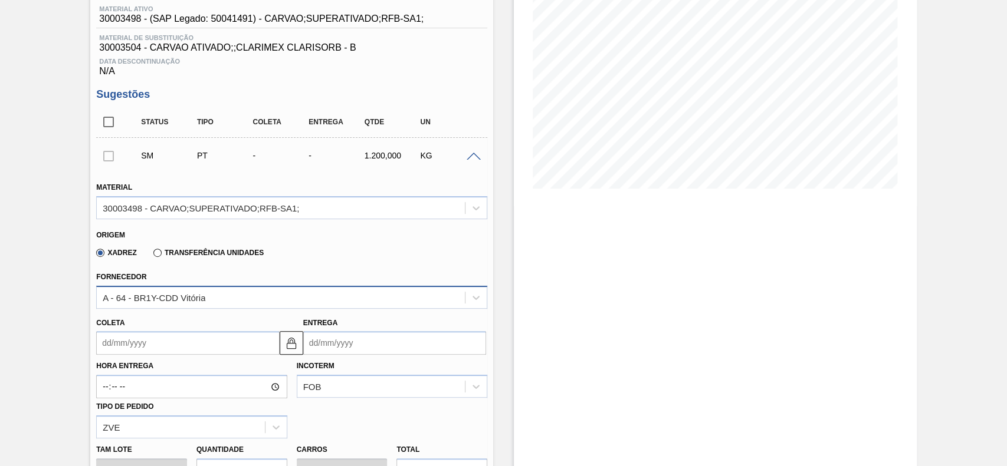
scroll to position [157, 0]
click at [193, 259] on div "Xadrez Transferência Unidades" at bounding box center [177, 252] width 172 height 20
click at [163, 256] on label "Transferência Unidades" at bounding box center [208, 252] width 110 height 8
click at [152, 255] on input "Transferência Unidades" at bounding box center [152, 255] width 0 height 0
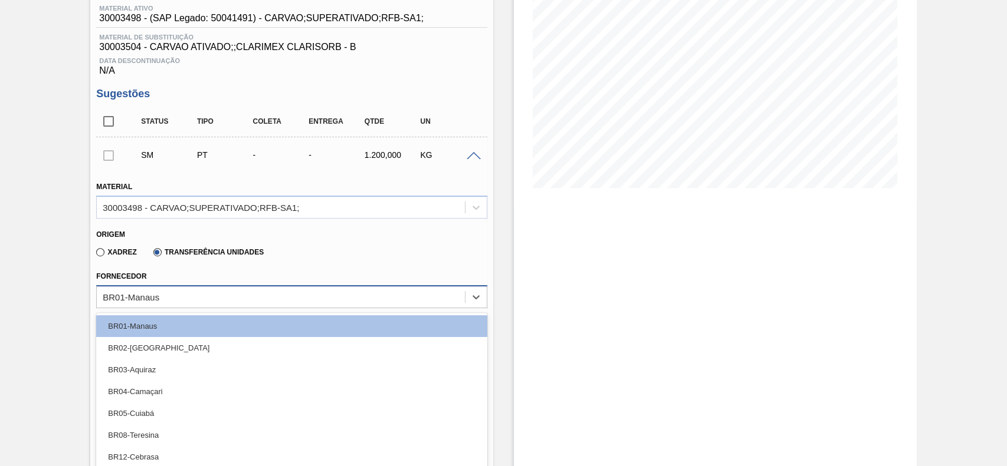
scroll to position [187, 0]
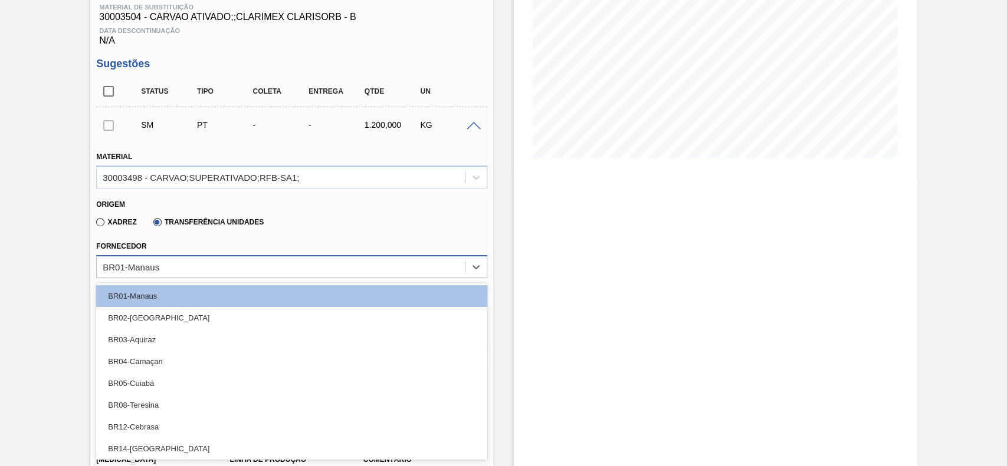
click at [173, 278] on div "option BR01-Manaus focused, 1 of 17. 17 results available. Use Up and Down to c…" at bounding box center [291, 266] width 391 height 23
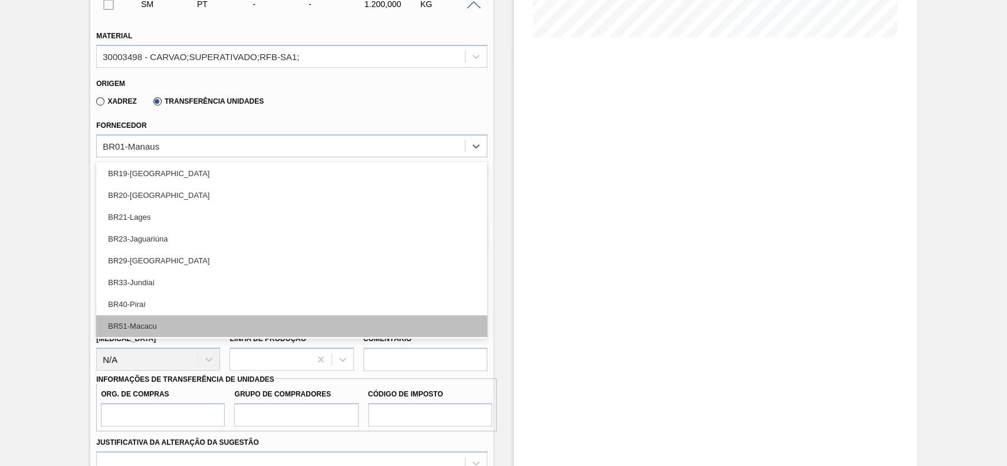
scroll to position [314, 0]
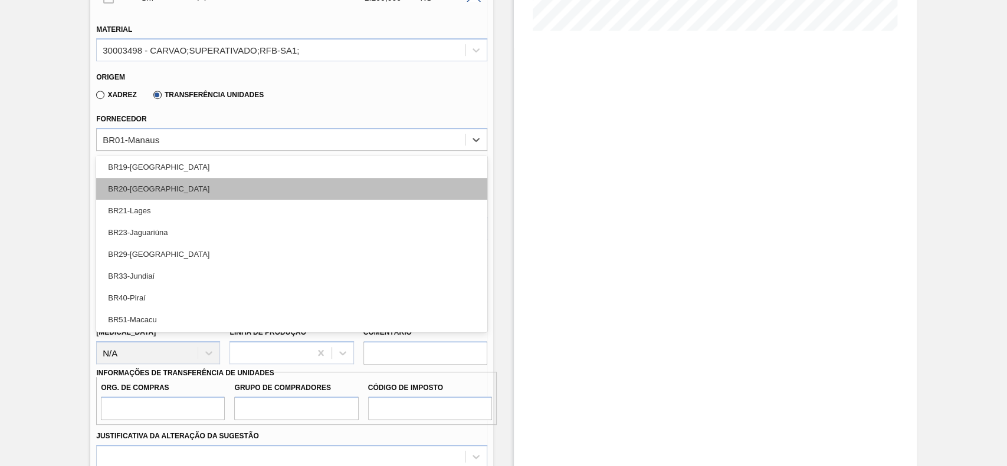
click at [209, 185] on div "BR20-Sapucaia" at bounding box center [291, 189] width 391 height 22
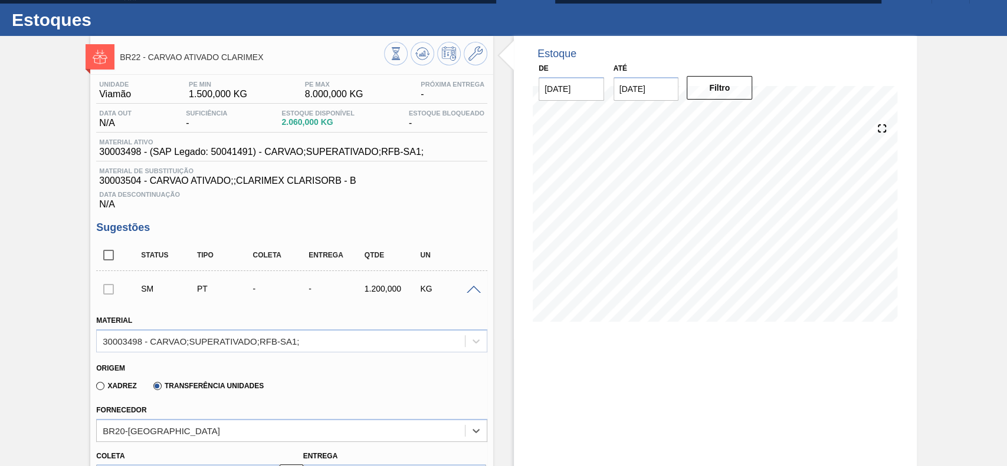
scroll to position [0, 0]
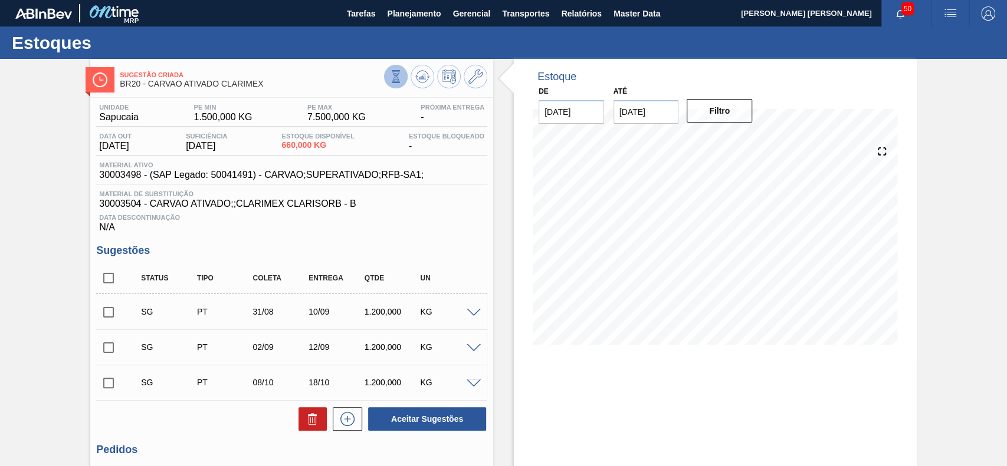
click at [385, 78] on button at bounding box center [396, 77] width 24 height 24
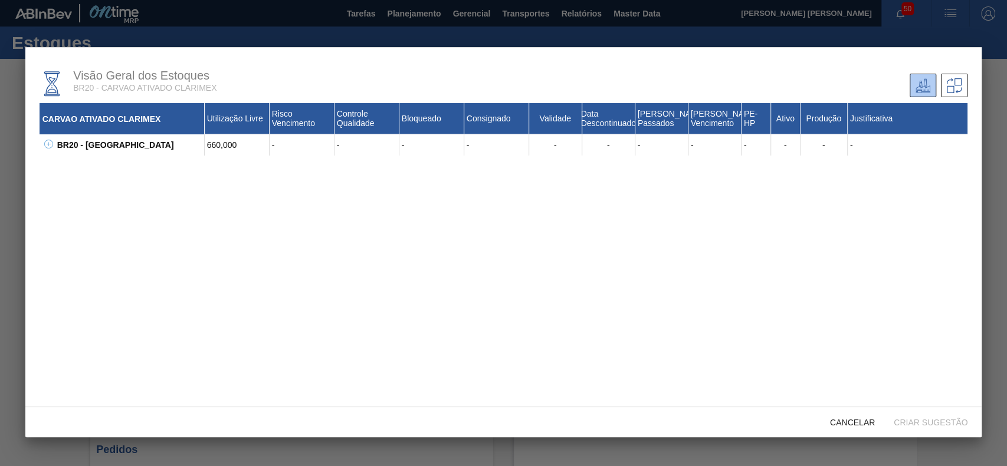
click at [54, 143] on div "BR20 - Sapucaia" at bounding box center [129, 144] width 150 height 21
click at [48, 145] on icon at bounding box center [48, 144] width 9 height 9
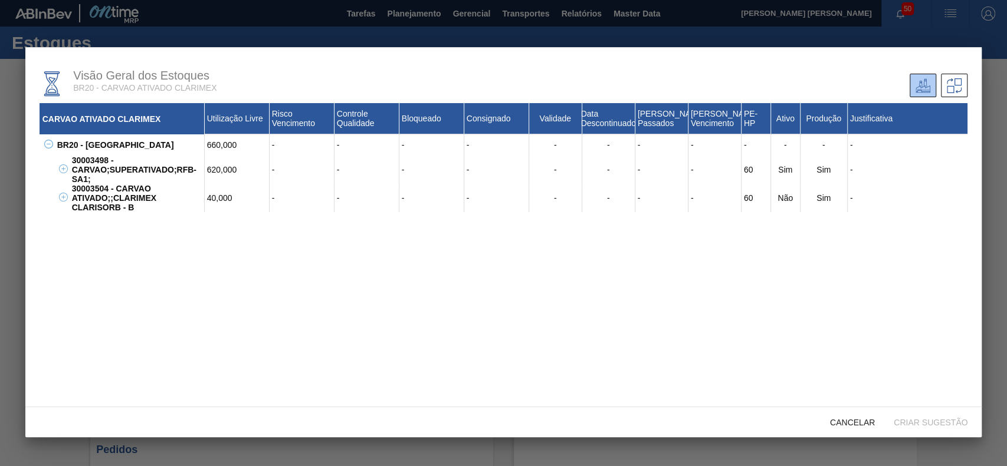
click at [844, 403] on div "CARVAO ATIVADO CLARIMEX Utilização Livre Risco Vencimento Controle Qualidade Bl…" at bounding box center [504, 267] width 928 height 328
click at [846, 416] on div "Cancelar" at bounding box center [852, 423] width 64 height 22
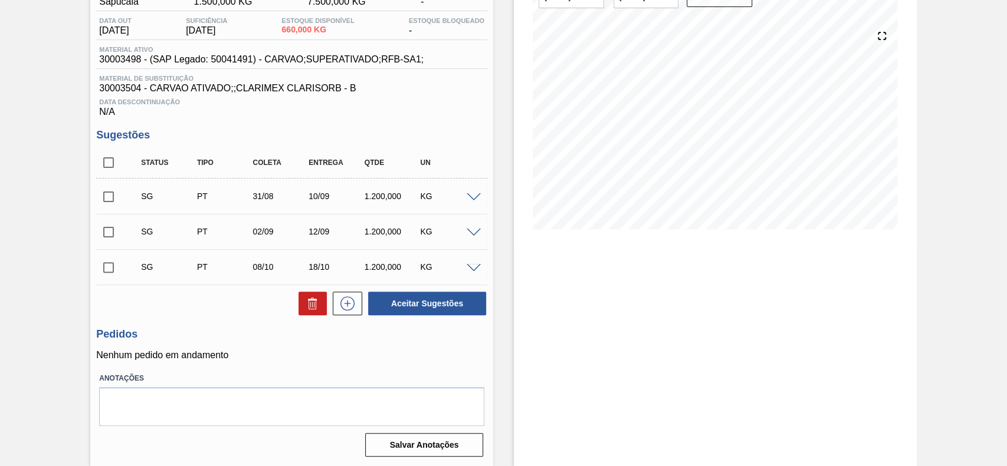
scroll to position [119, 0]
click at [469, 197] on span at bounding box center [473, 197] width 14 height 9
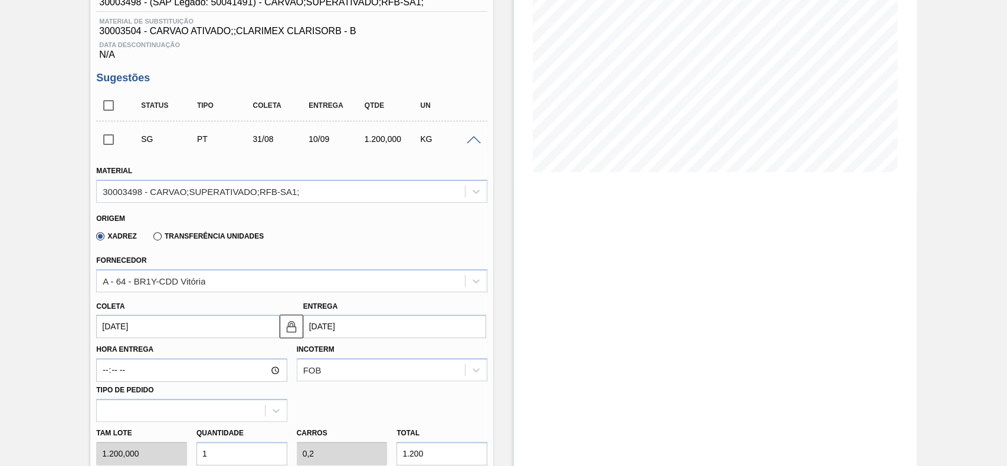
scroll to position [198, 0]
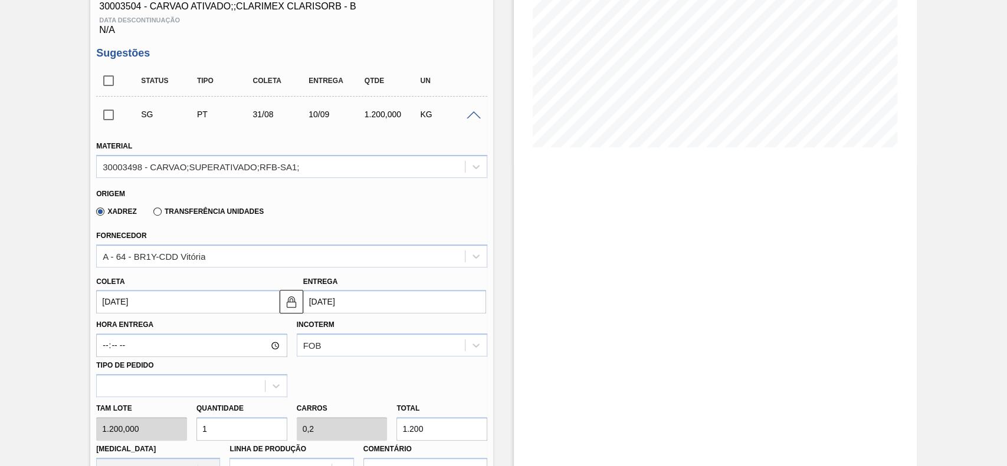
click at [202, 216] on label "Transferência Unidades" at bounding box center [208, 212] width 110 height 8
click at [152, 214] on input "Transferência Unidades" at bounding box center [152, 214] width 0 height 0
click at [200, 247] on div "BR01-Manaus" at bounding box center [291, 256] width 391 height 23
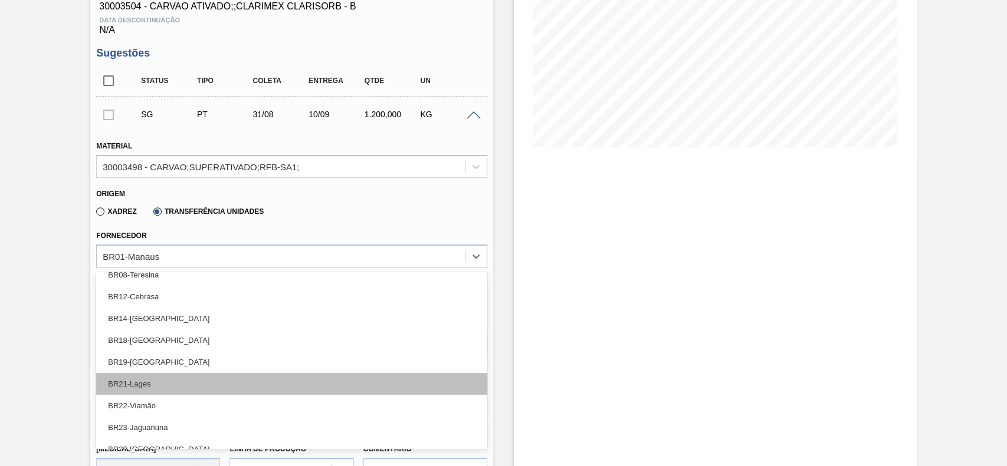
scroll to position [198, 0]
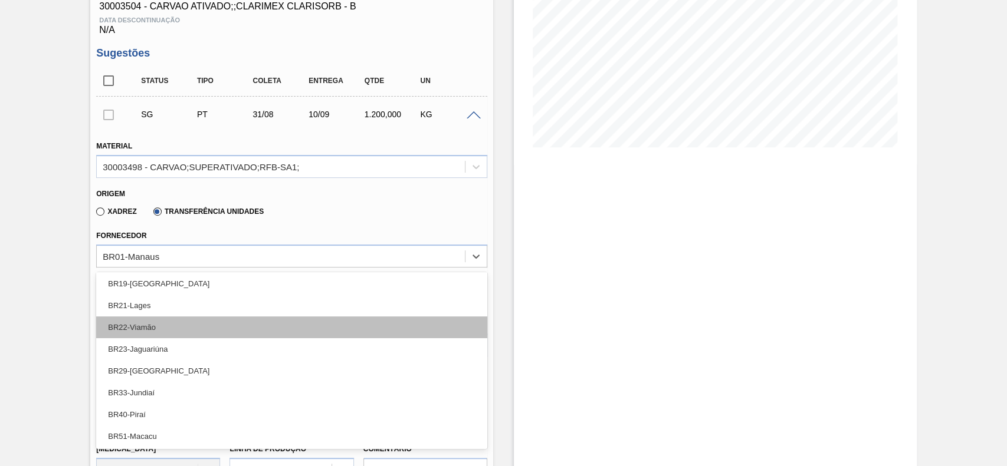
click at [165, 324] on div "BR22-Viamão" at bounding box center [291, 328] width 391 height 22
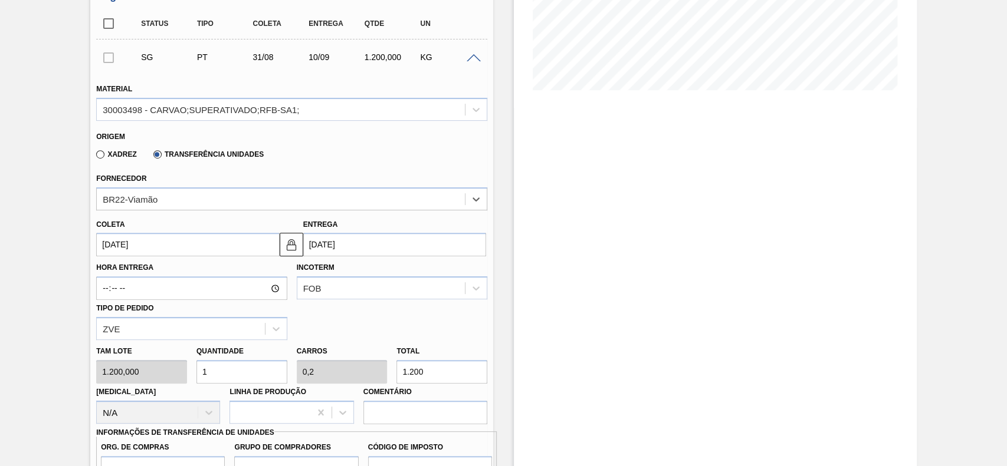
scroll to position [276, 0]
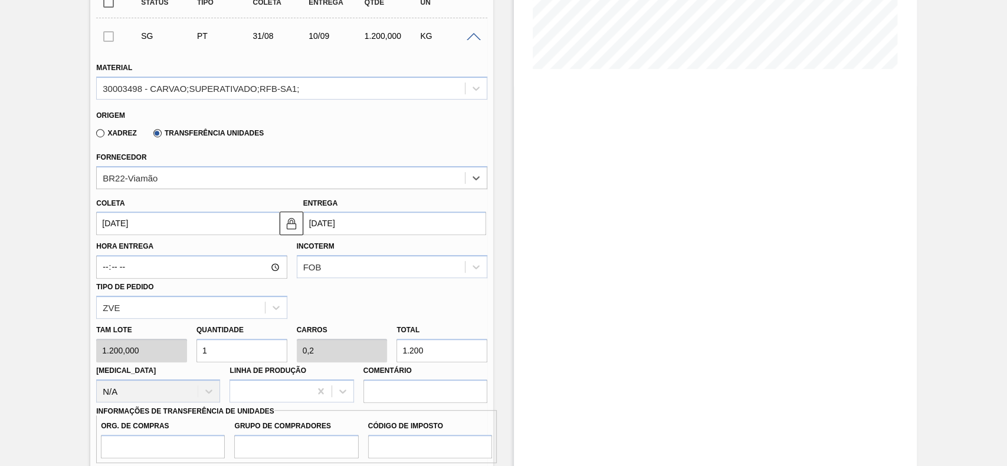
click at [229, 359] on input "1" at bounding box center [241, 351] width 91 height 24
click at [453, 359] on input "1.200" at bounding box center [441, 351] width 91 height 24
type input "0,007"
type input "0,001"
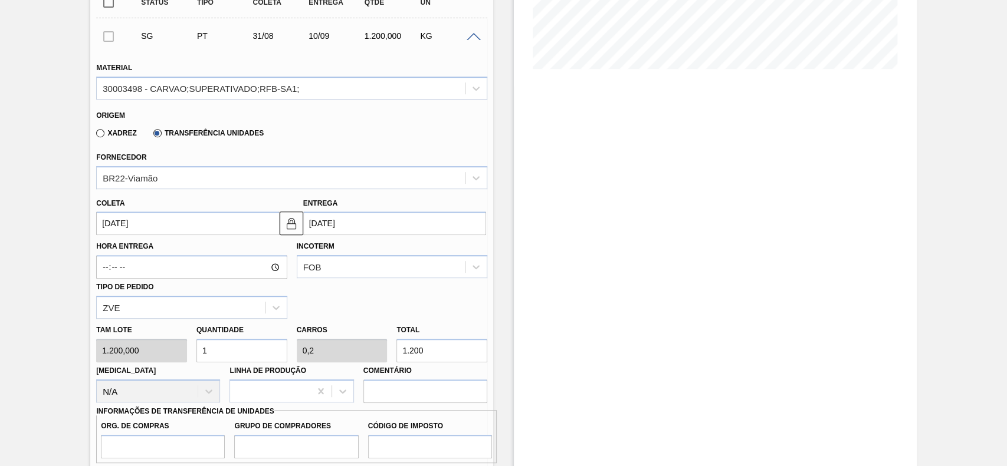
type input "8"
type input "0,067"
type input "0,013"
type input "80"
type input "0,667"
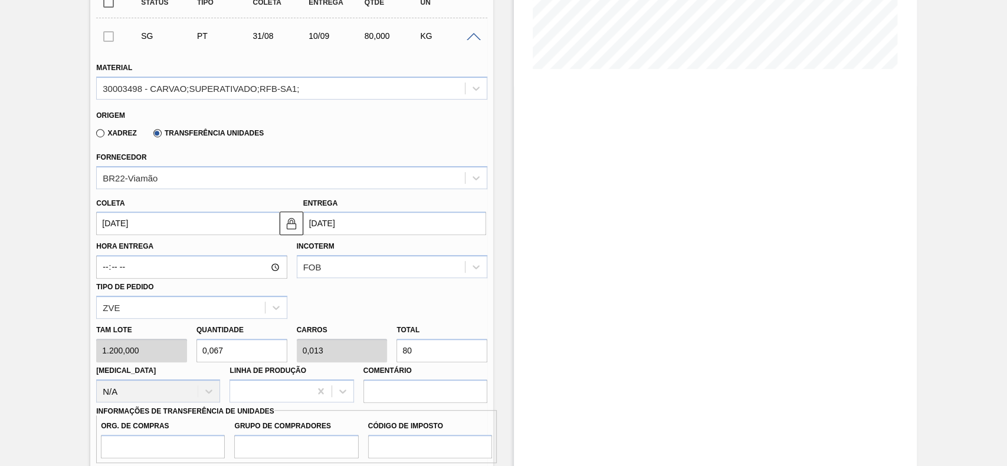
type input "0,133"
type input "800"
type input "6,667"
type input "1,333"
type input "8.000"
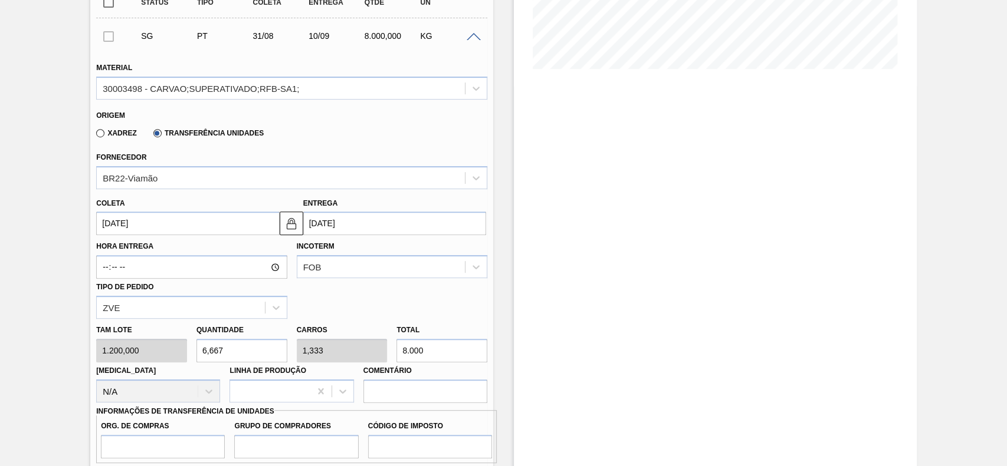
type input "0,667"
type input "0,133"
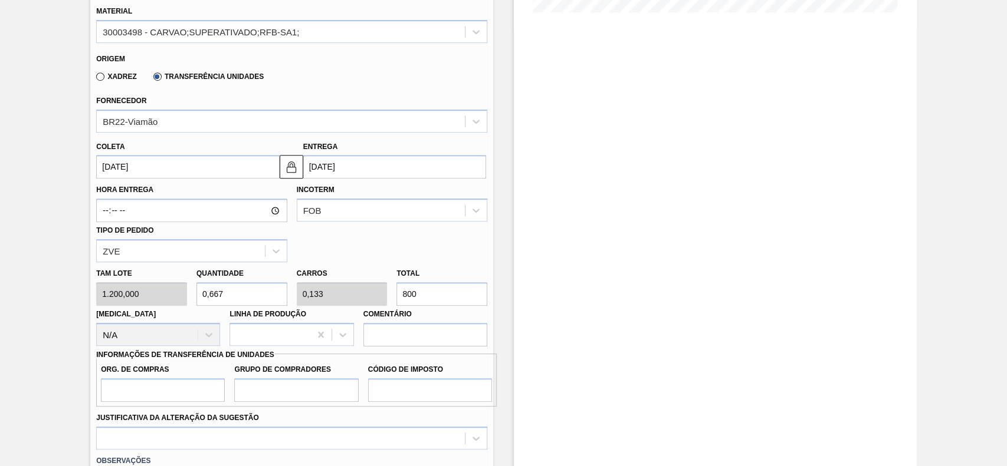
scroll to position [433, 0]
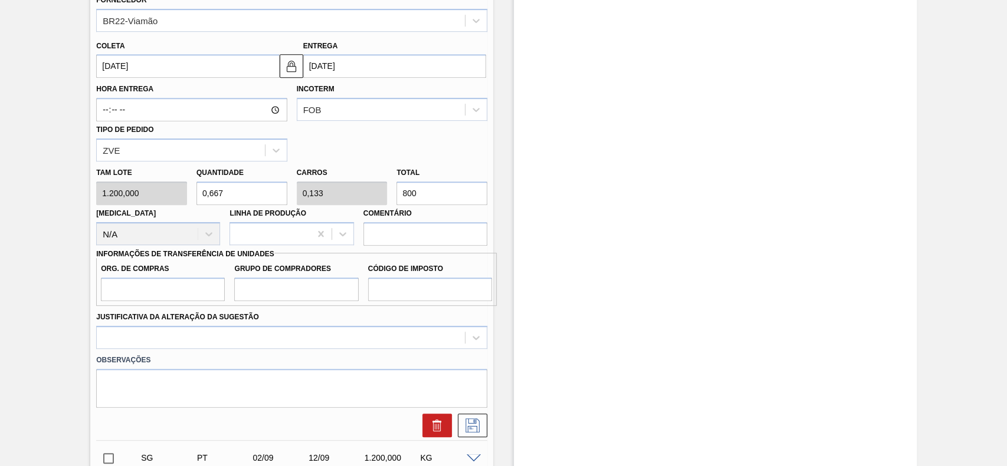
type input "800"
click at [173, 304] on div "Org. de Compras Grupo de Compradores Código de Imposto" at bounding box center [296, 279] width 400 height 53
click at [170, 290] on input "Org. de Compras" at bounding box center [163, 290] width 124 height 24
type input "BR00"
click at [258, 297] on input "Grupo de Compradores" at bounding box center [296, 290] width 124 height 24
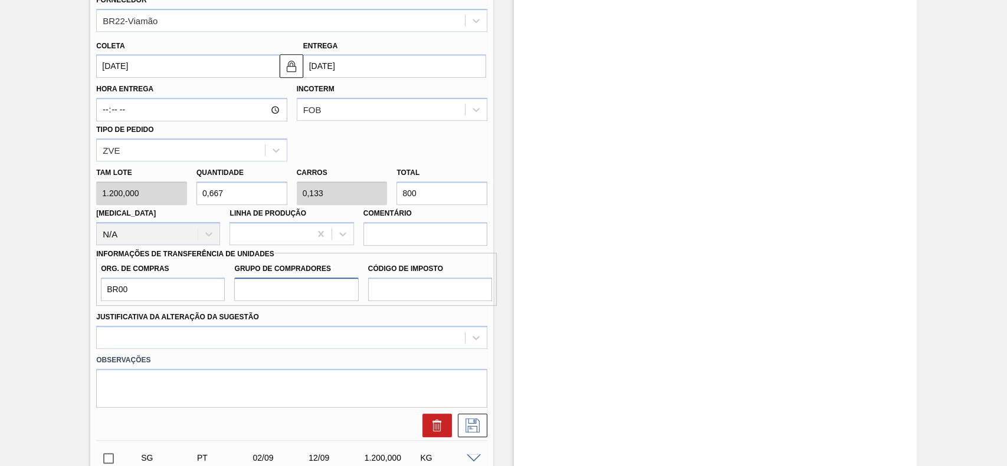
type input "A01"
click at [396, 297] on input "Código de Imposto" at bounding box center [430, 290] width 124 height 24
type input "I1"
click at [316, 333] on div at bounding box center [291, 337] width 391 height 23
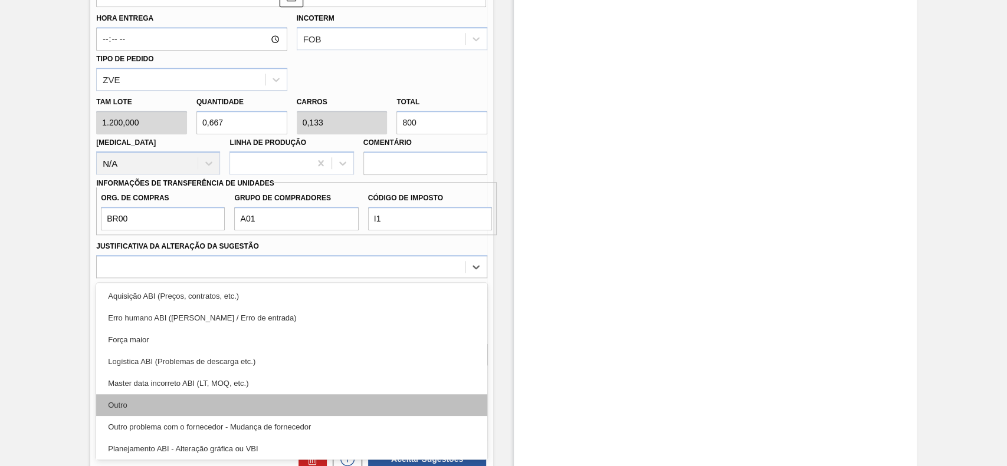
click at [217, 399] on div "Outro" at bounding box center [291, 405] width 391 height 22
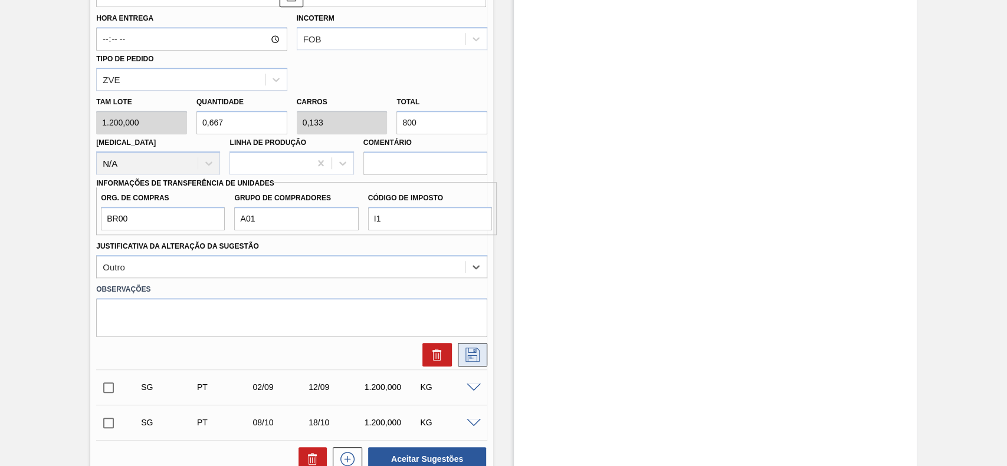
click at [480, 357] on icon at bounding box center [472, 355] width 19 height 14
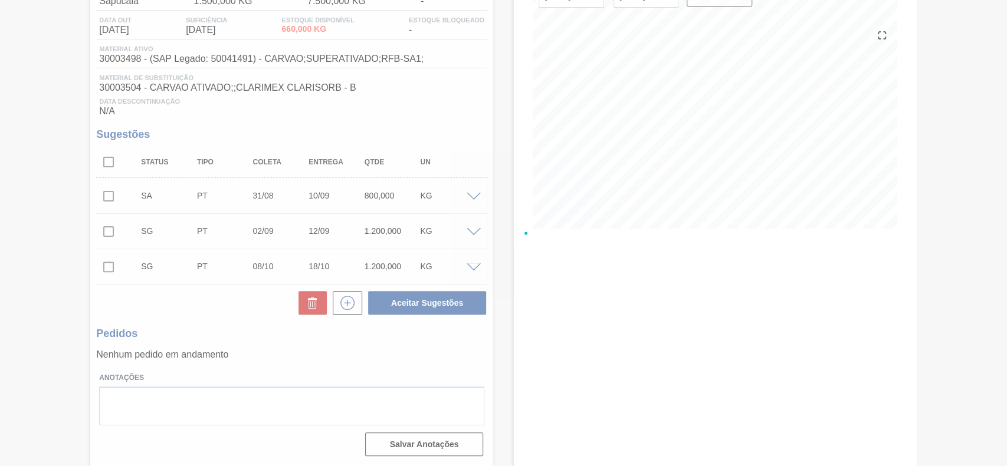
scroll to position [119, 0]
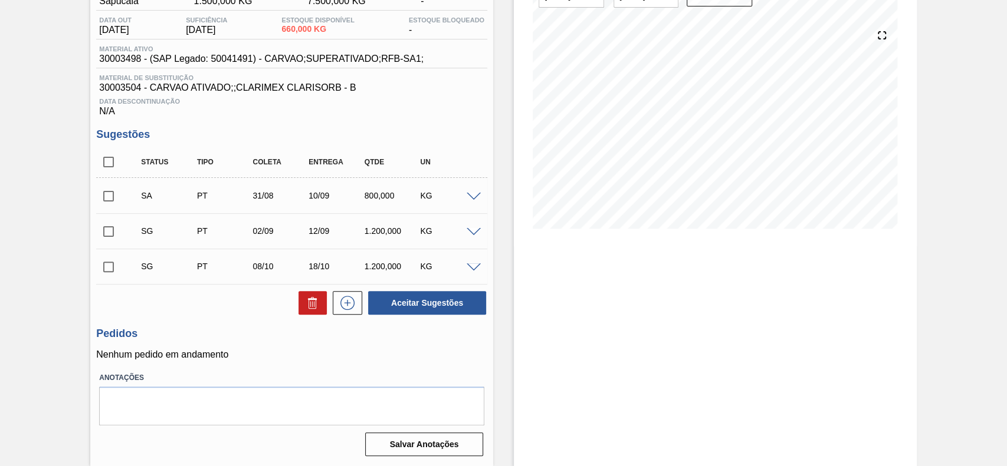
click at [110, 202] on input "checkbox" at bounding box center [108, 196] width 25 height 25
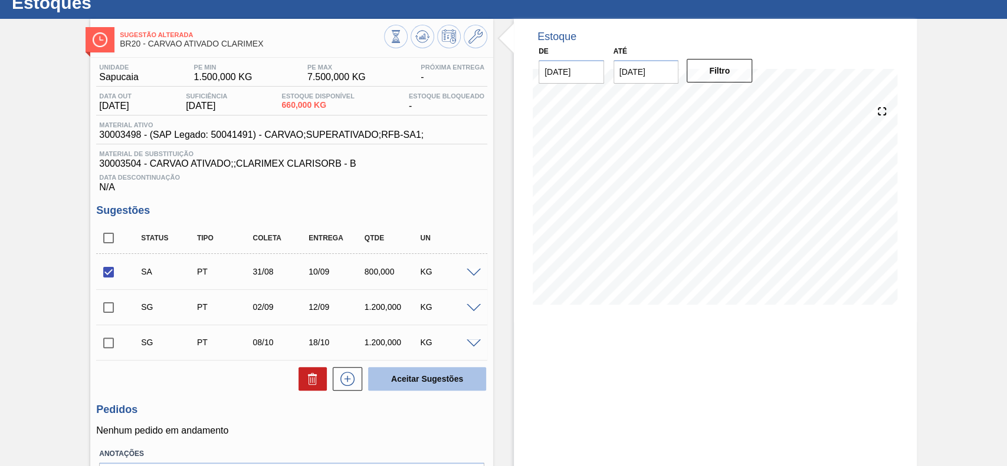
click at [440, 384] on button "Aceitar Sugestões" at bounding box center [427, 379] width 118 height 24
checkbox input "false"
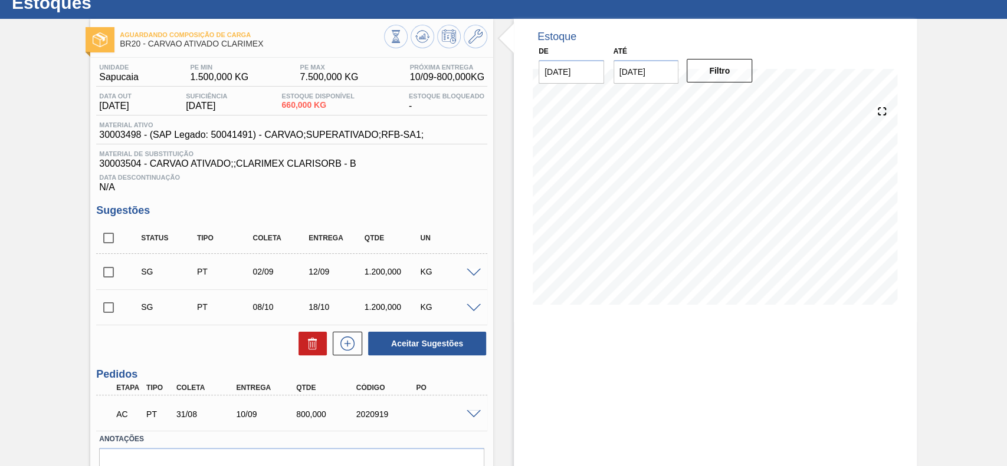
click at [472, 410] on div at bounding box center [475, 413] width 24 height 9
click at [472, 415] on span at bounding box center [473, 414] width 14 height 9
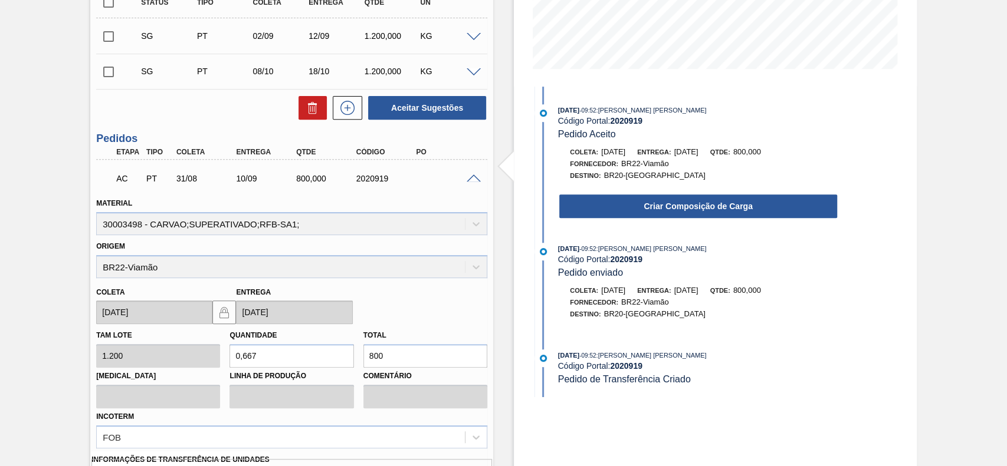
scroll to position [198, 0]
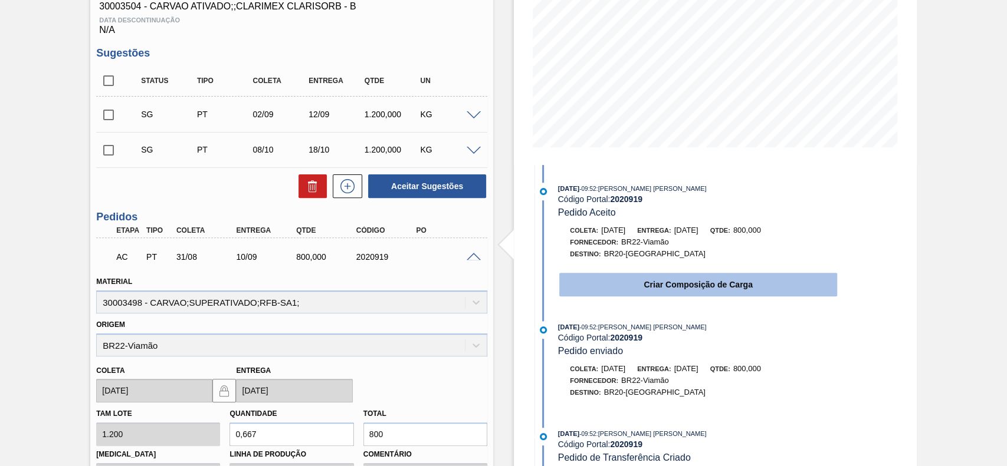
click at [645, 287] on button "Criar Composição de Carga" at bounding box center [698, 285] width 278 height 24
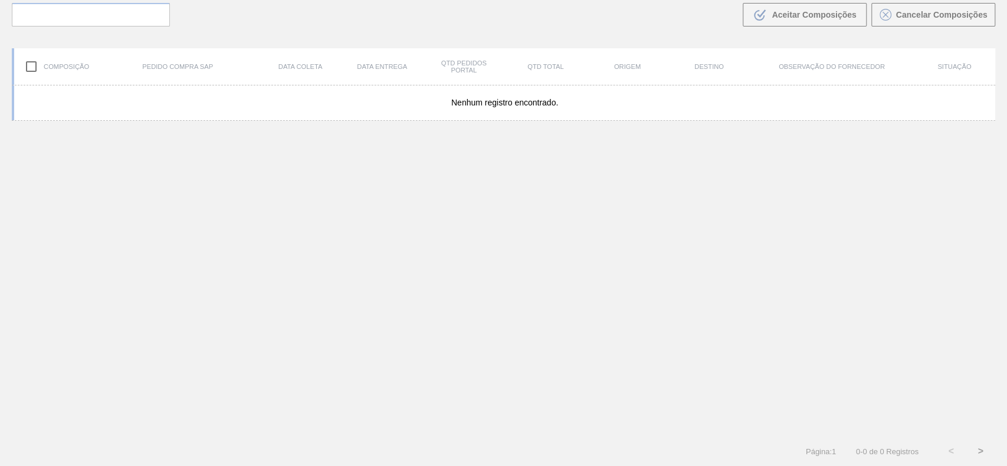
scroll to position [85, 0]
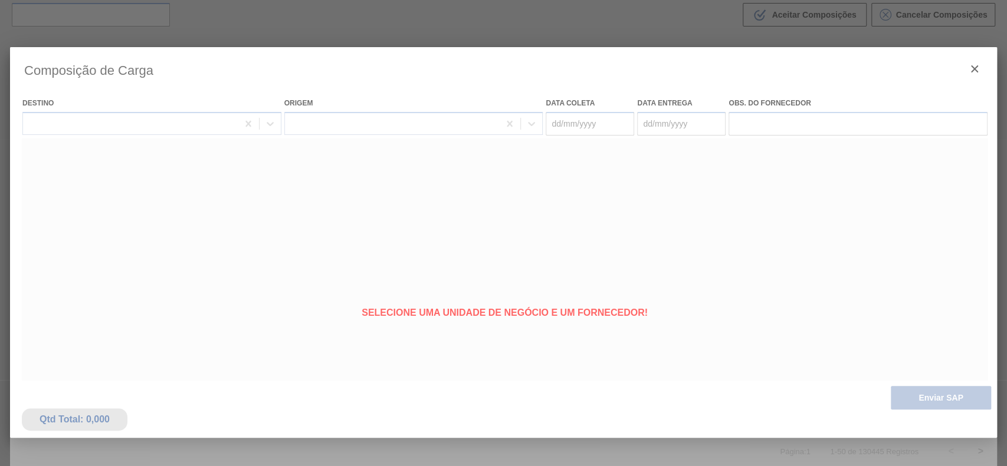
type coleta "31/08/2025"
type entrega "10/09/2025"
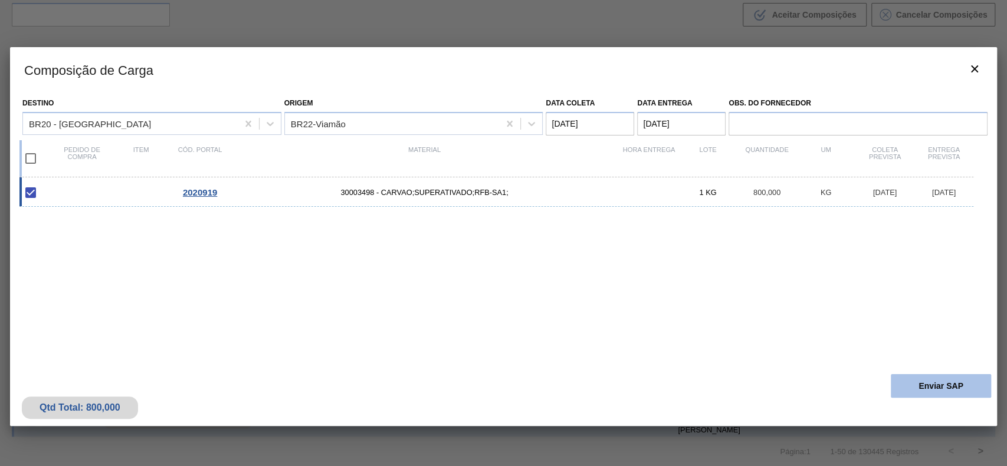
click at [931, 392] on button "Enviar SAP" at bounding box center [940, 386] width 100 height 24
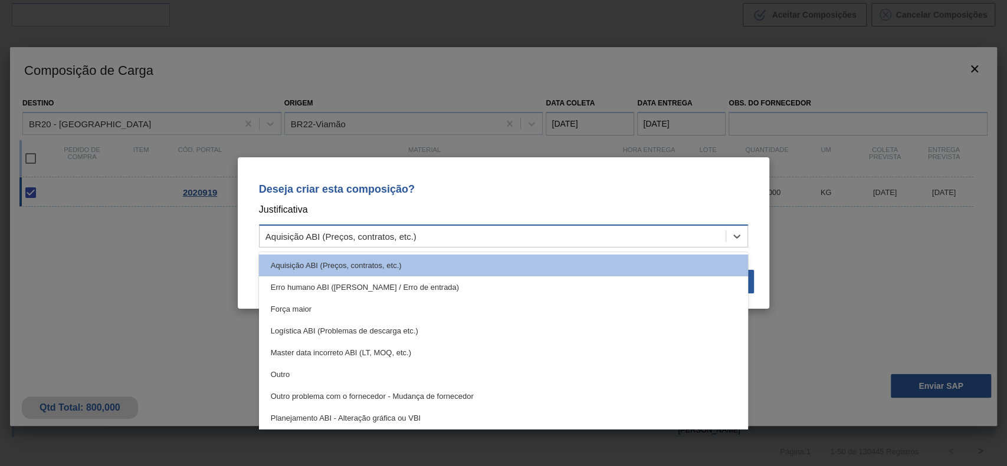
click at [509, 246] on div "Aquisição ABI (Preços, contratos, etc.)" at bounding box center [503, 236] width 489 height 23
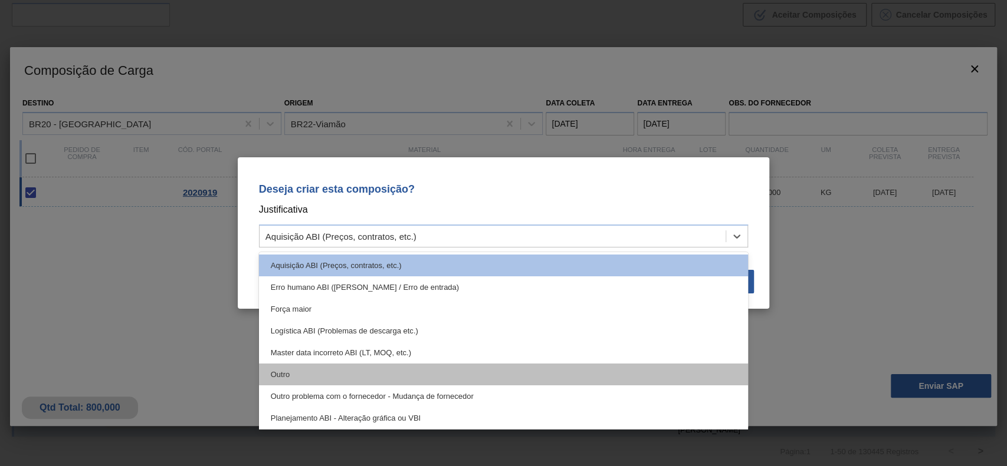
click at [351, 380] on div "Outro" at bounding box center [503, 375] width 489 height 22
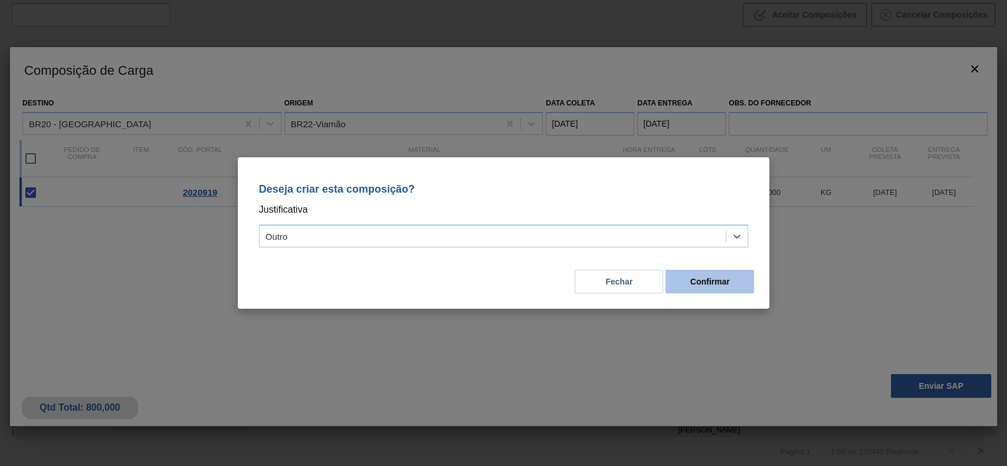
click at [742, 281] on button "Confirmar" at bounding box center [709, 282] width 88 height 24
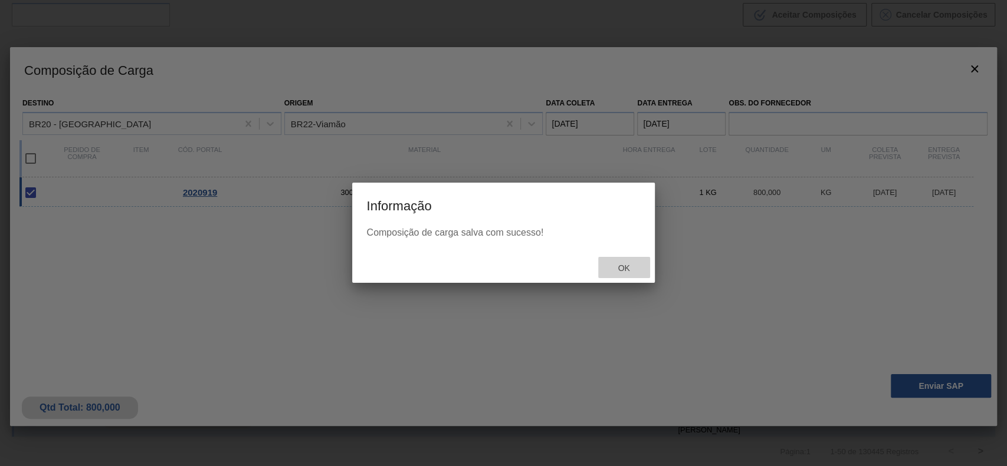
click at [614, 269] on span "Ok" at bounding box center [623, 268] width 31 height 9
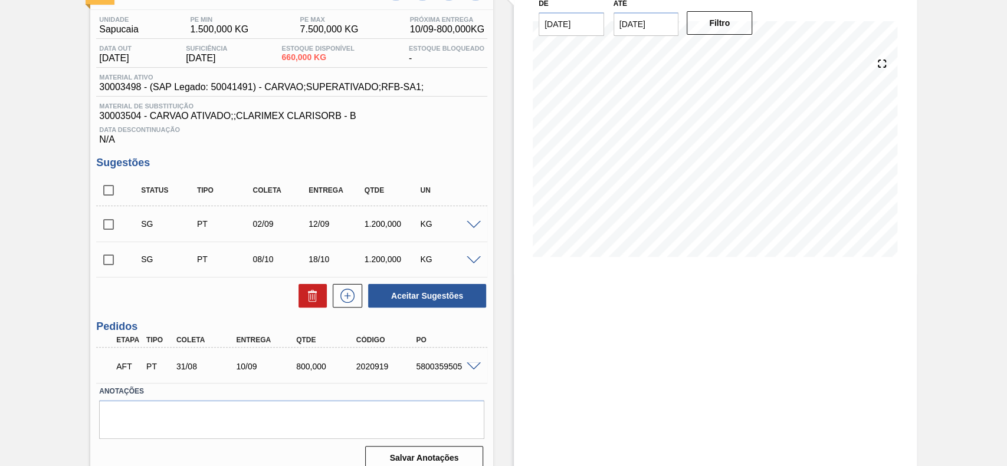
scroll to position [103, 0]
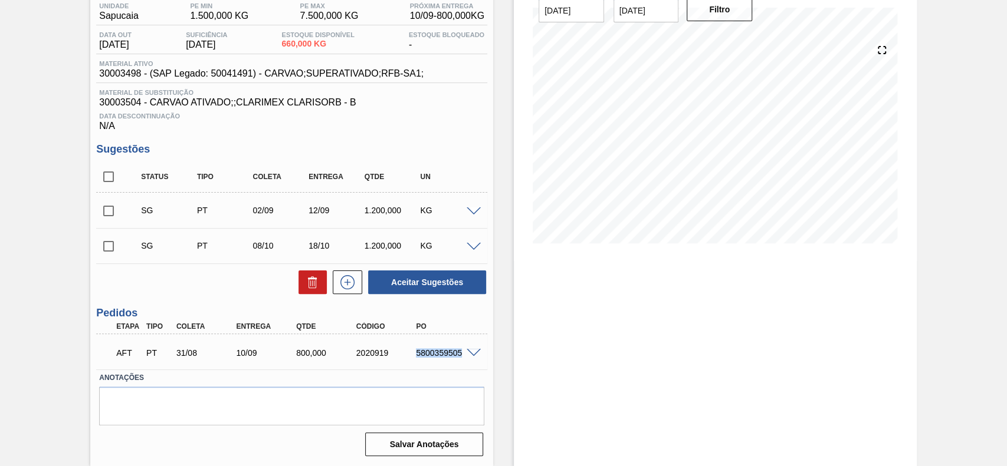
drag, startPoint x: 412, startPoint y: 350, endPoint x: 459, endPoint y: 359, distance: 48.0
click at [459, 359] on div "AFT PT 31/08 10/09 800,000 2020919 5800359505" at bounding box center [289, 352] width 360 height 24
copy div "5800359505"
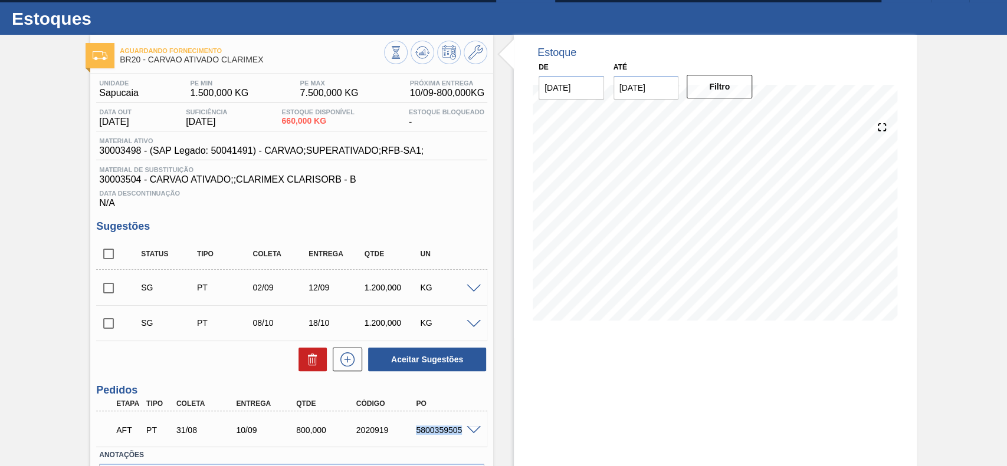
scroll to position [0, 0]
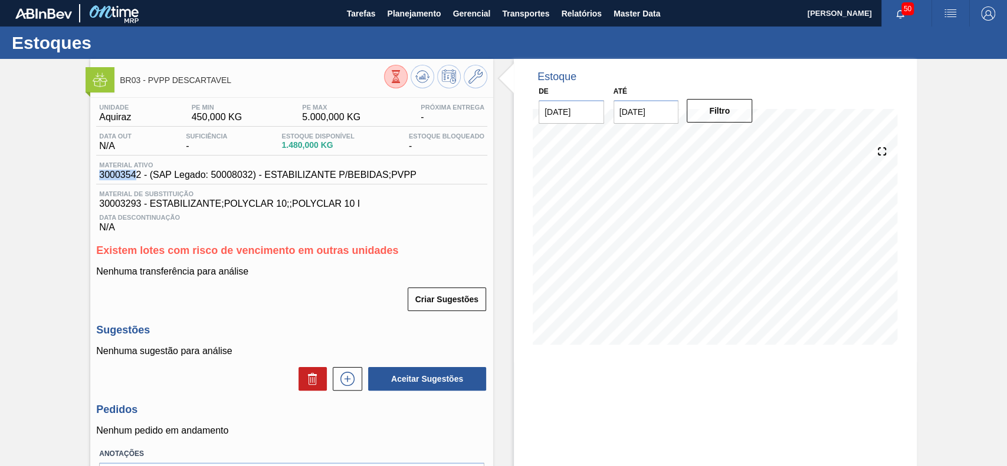
drag, startPoint x: 137, startPoint y: 175, endPoint x: 120, endPoint y: 180, distance: 18.3
click at [104, 179] on span "30003542 - (SAP Legado: 50008032) - ESTABILIZANTE P/BEBIDAS;PVPP" at bounding box center [257, 175] width 317 height 11
drag, startPoint x: 142, startPoint y: 180, endPoint x: 95, endPoint y: 185, distance: 46.8
click at [95, 185] on div "Unidade Aquiraz PE MIN 450,000 KG PE MAX 5.000,000 KG Próxima Entrega - Data ou…" at bounding box center [291, 317] width 403 height 439
copy span "30003542"
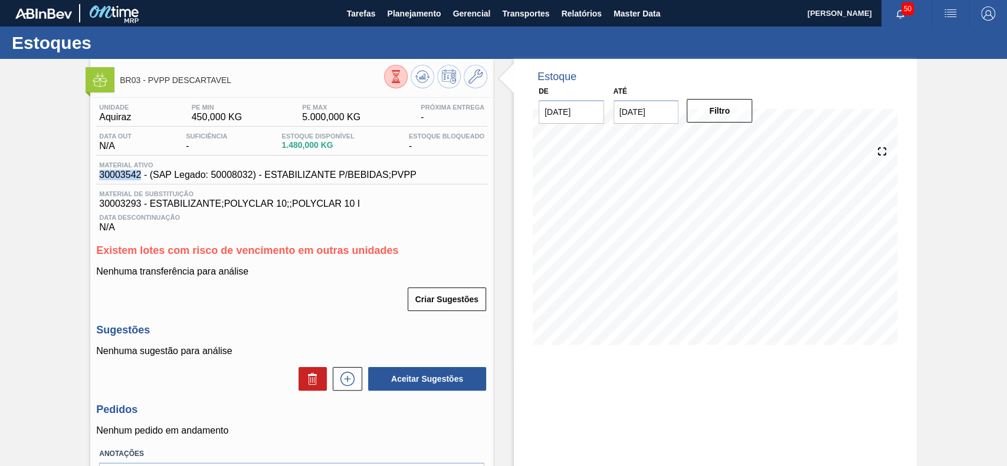
click at [391, 81] on icon at bounding box center [395, 76] width 13 height 13
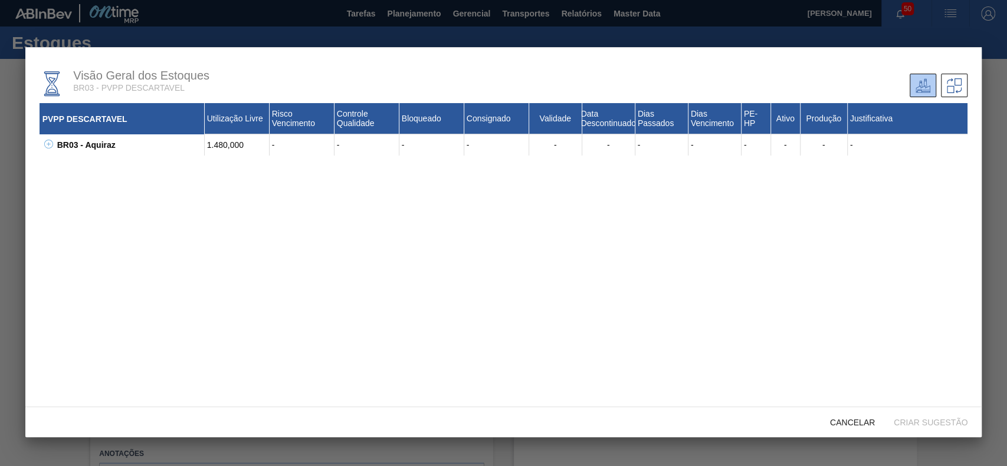
click at [47, 147] on icon at bounding box center [48, 144] width 9 height 9
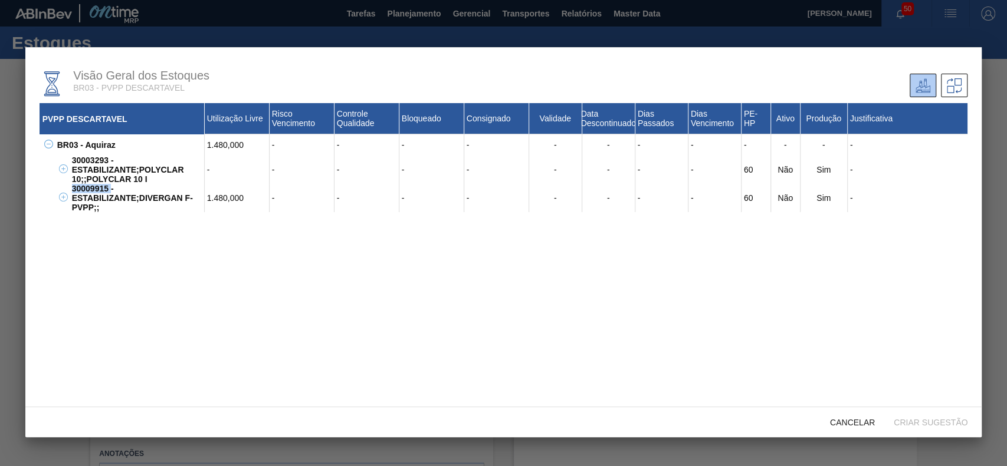
drag, startPoint x: 110, startPoint y: 191, endPoint x: 71, endPoint y: 191, distance: 38.9
click at [71, 191] on div "30009915 - ESTABILIZANTE;DIVERGAN F-PVPP;;" at bounding box center [137, 198] width 136 height 28
click at [106, 191] on div "30009915 - ESTABILIZANTE;DIVERGAN F-PVPP;;" at bounding box center [137, 198] width 136 height 28
drag, startPoint x: 109, startPoint y: 189, endPoint x: 72, endPoint y: 186, distance: 36.7
click at [72, 186] on div "30009915 - ESTABILIZANTE;DIVERGAN F-PVPP;;" at bounding box center [137, 198] width 136 height 28
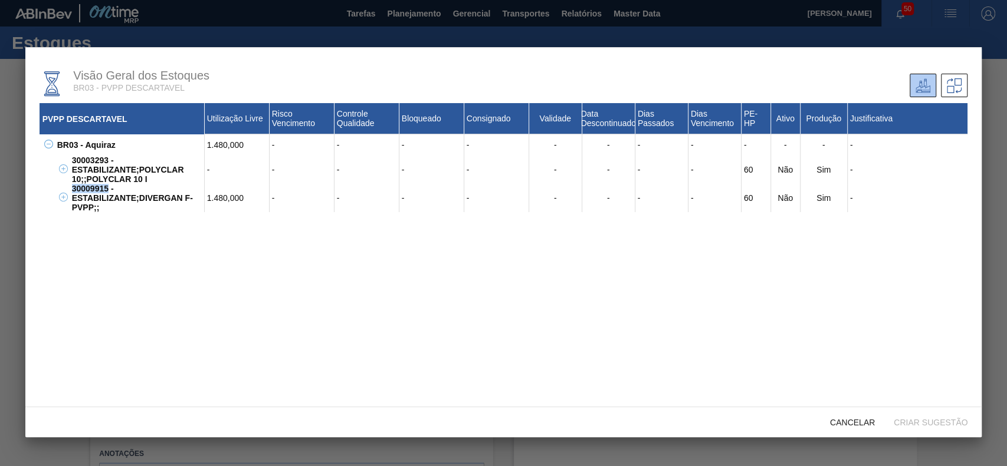
copy div "30009915"
click at [857, 422] on span "Cancelar" at bounding box center [852, 422] width 64 height 9
